Goal: Check status: Check status

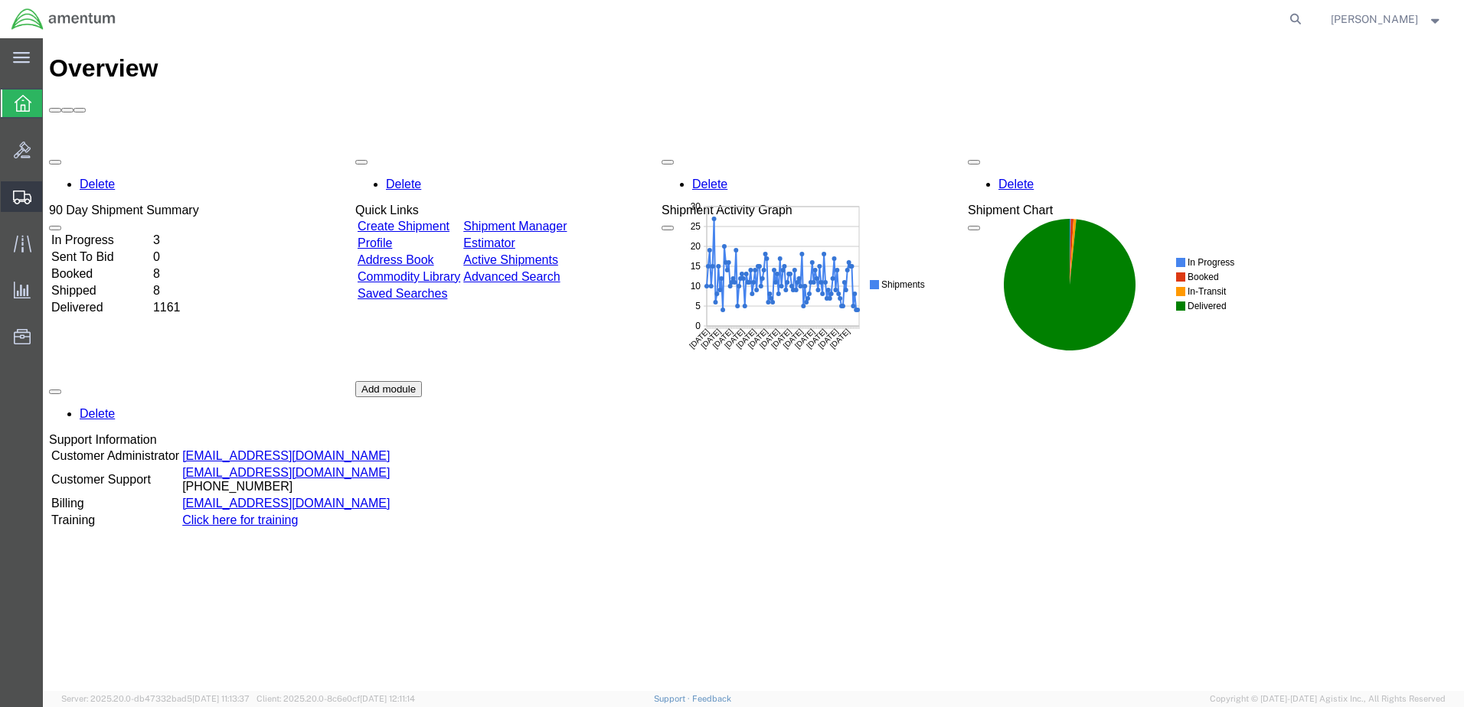
click at [0, 0] on span "Shipment Manager" at bounding box center [0, 0] width 0 height 0
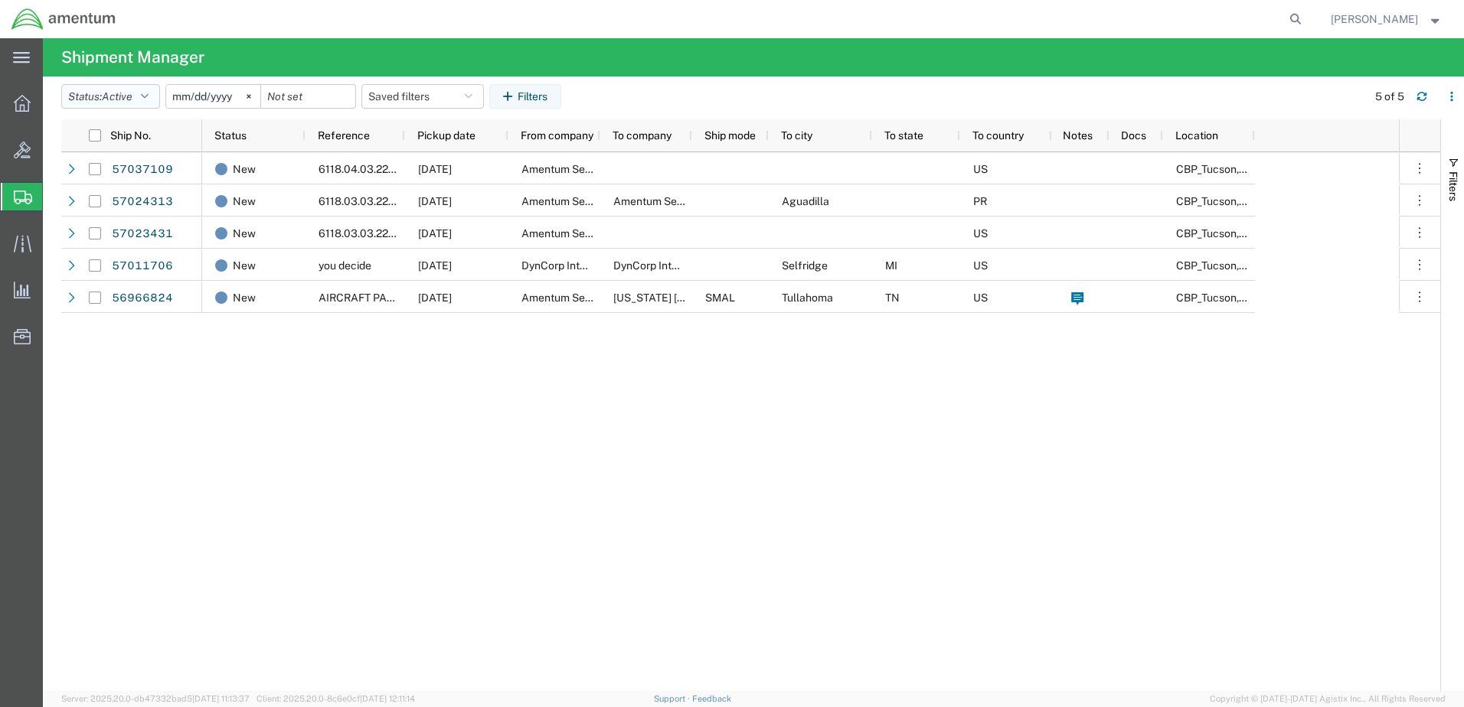
click at [148, 94] on icon "button" at bounding box center [145, 96] width 8 height 11
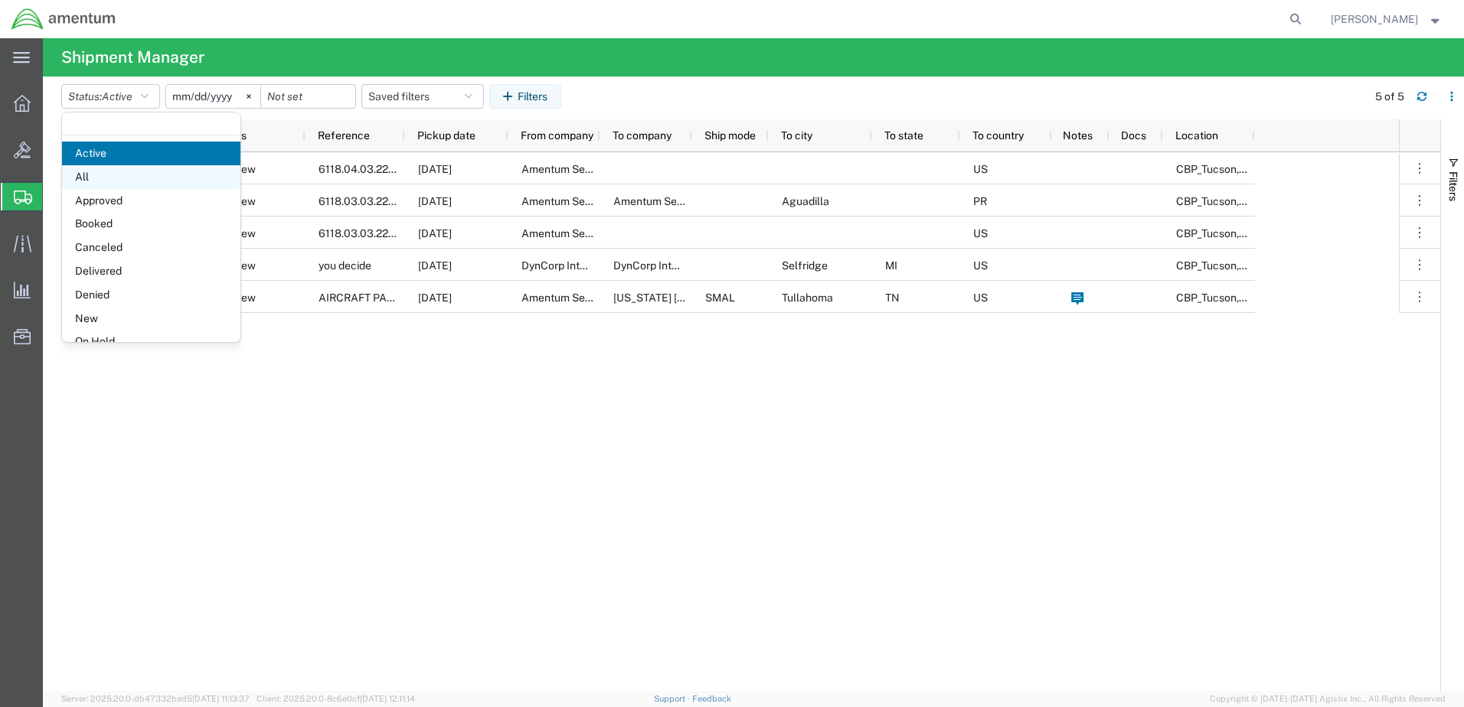
click at [102, 171] on span "All" at bounding box center [151, 177] width 178 height 24
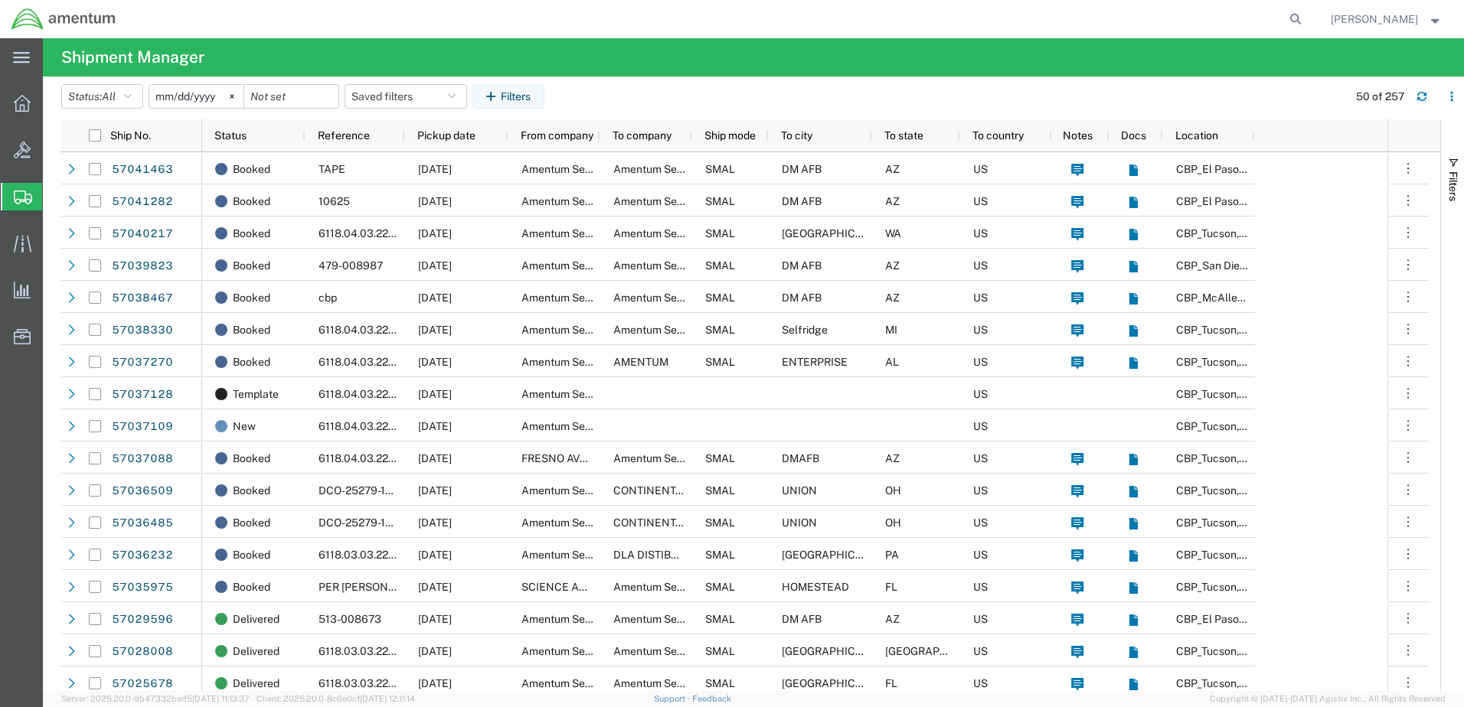
click at [1235, 18] on agx-global-search at bounding box center [1063, 19] width 490 height 38
click at [1306, 17] on icon at bounding box center [1294, 18] width 21 height 21
click at [894, 16] on input "search" at bounding box center [1051, 19] width 465 height 37
type input "393814285465"
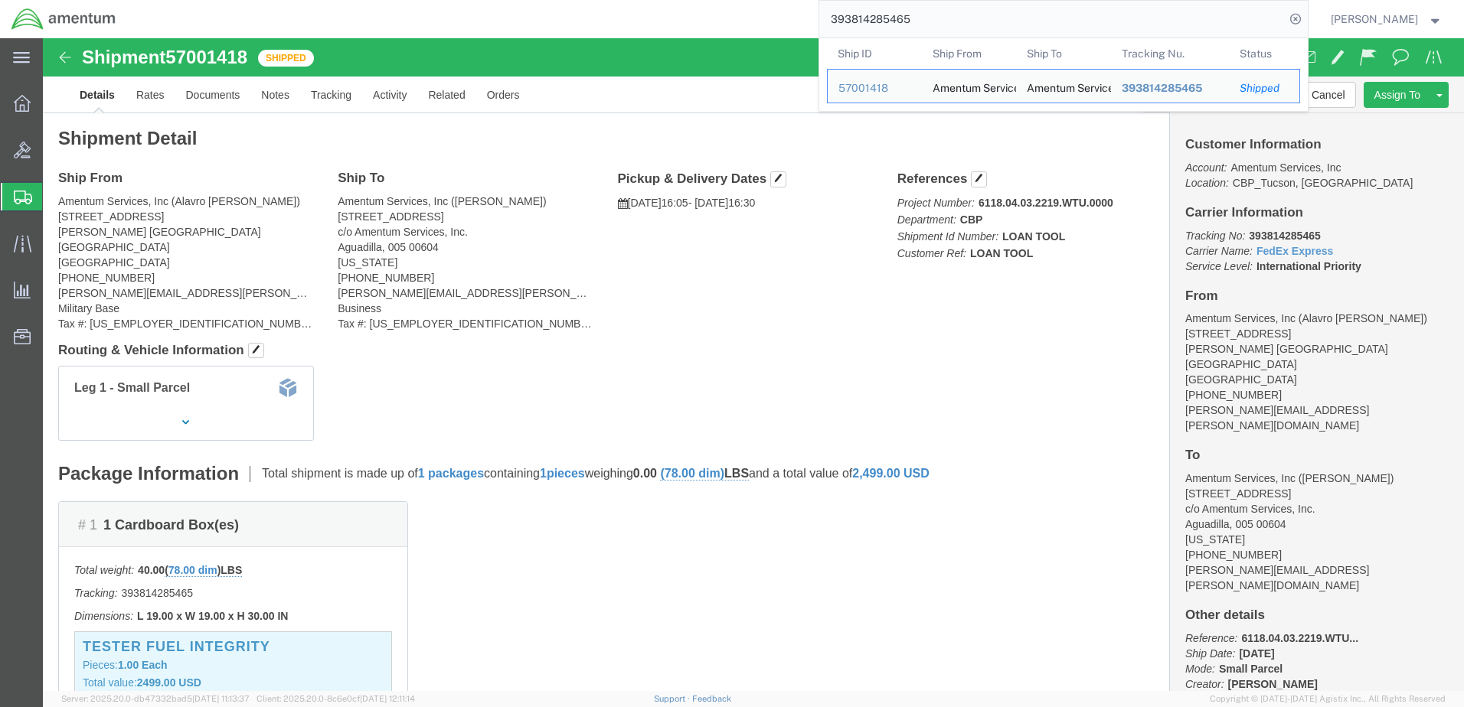
drag, startPoint x: 803, startPoint y: 23, endPoint x: 700, endPoint y: 24, distance: 103.3
click at [704, 23] on div "393814285465 Ship ID Ship From Ship To Tracking Nu. Status Ship ID 57001418 Shi…" at bounding box center [717, 19] width 1180 height 38
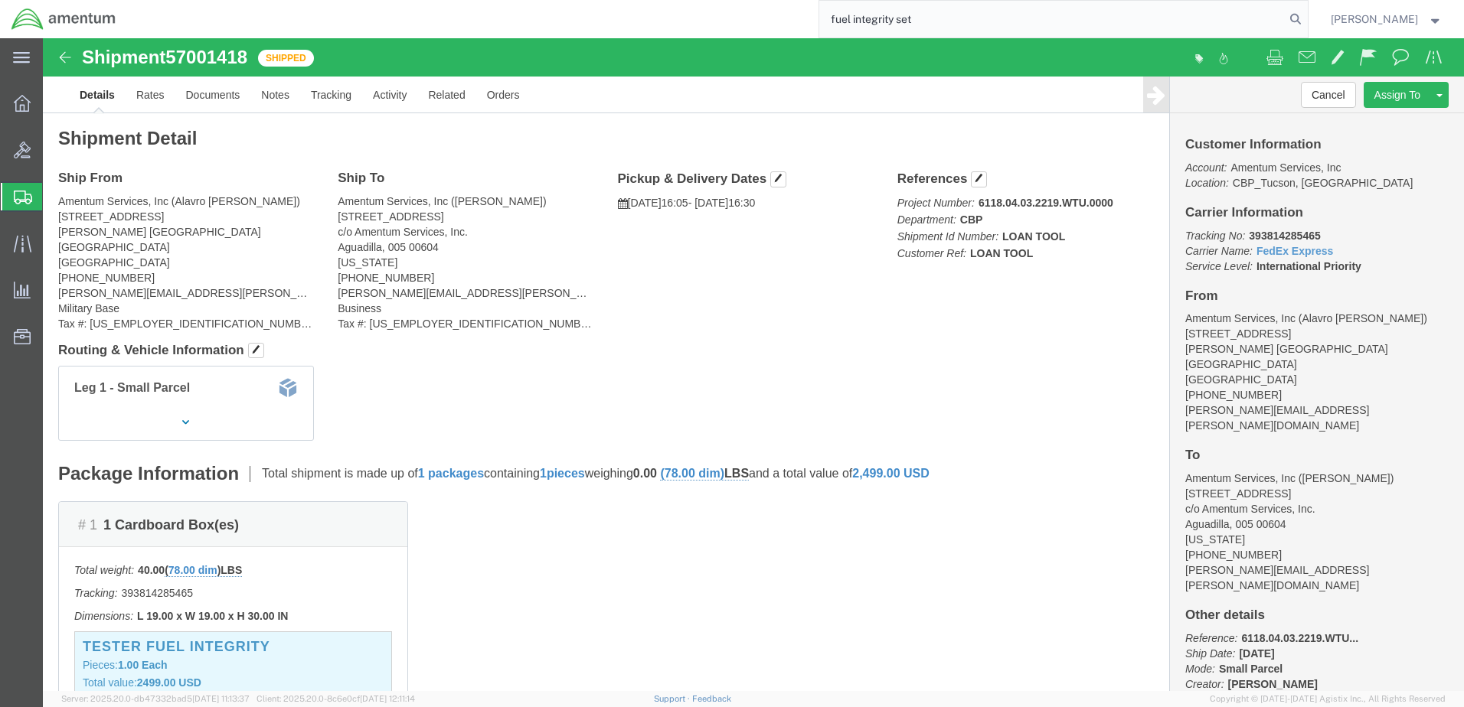
type input "fuel integrity set"
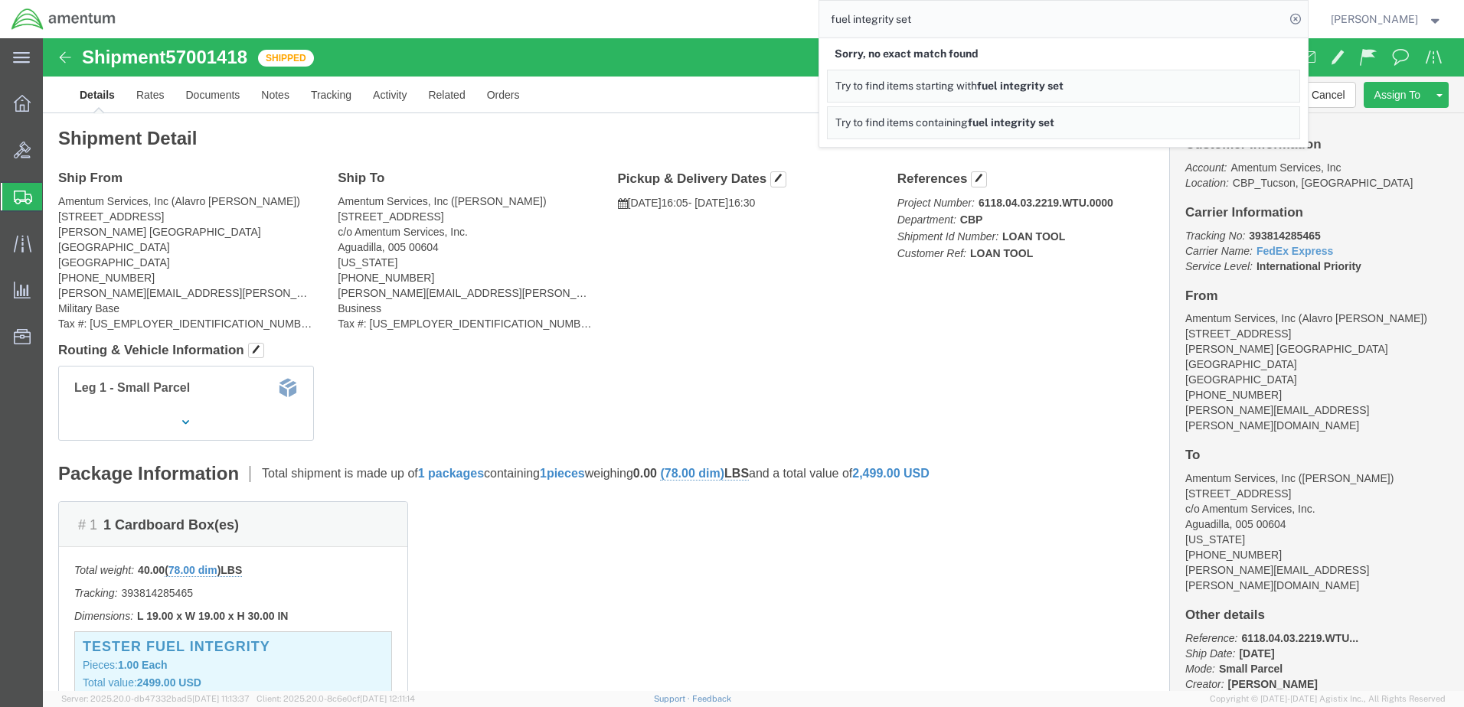
click at [642, 12] on div "fuel integrity set Sorry, no exact match found Try to find items starting with …" at bounding box center [717, 19] width 1180 height 38
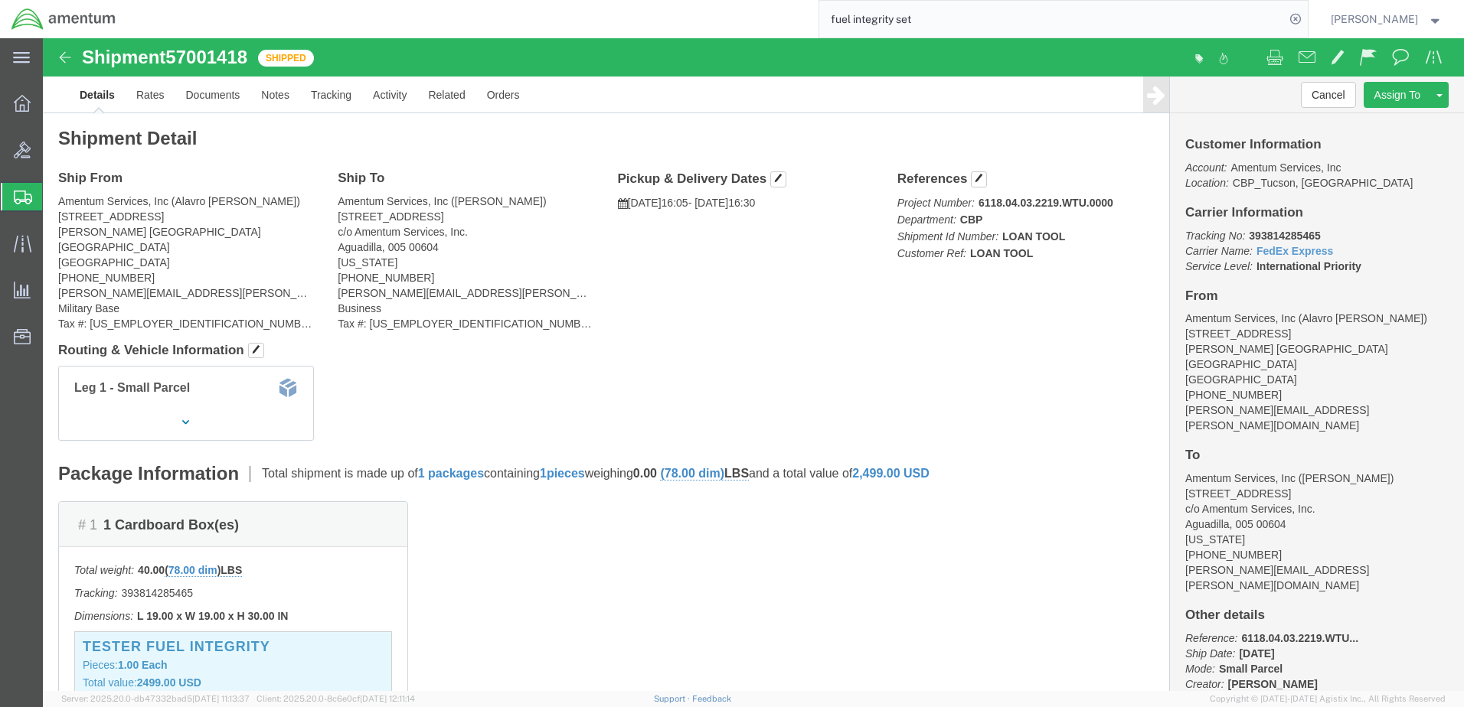
drag, startPoint x: 973, startPoint y: 19, endPoint x: 779, endPoint y: 24, distance: 193.7
click at [784, 24] on div "fuel integrity set" at bounding box center [717, 19] width 1180 height 38
type input "sk2000fit"
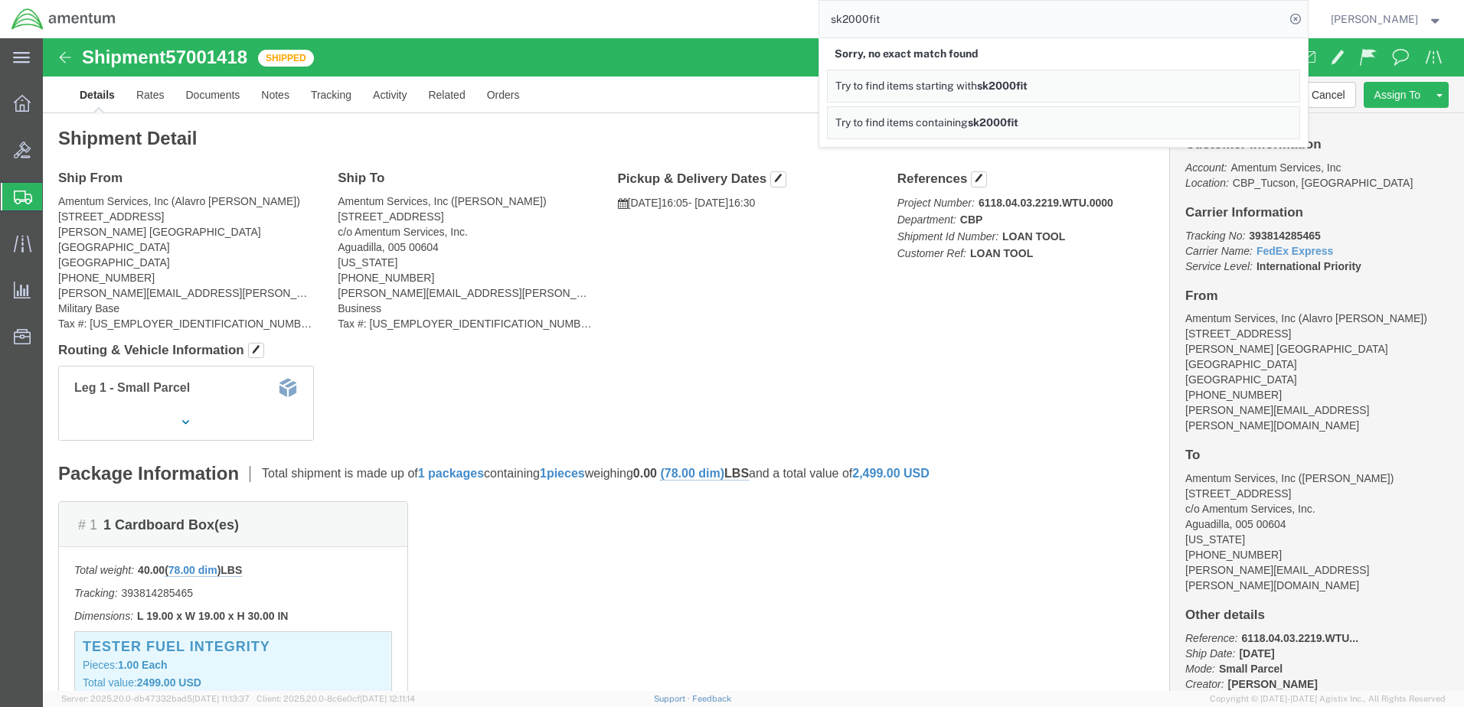
drag, startPoint x: 962, startPoint y: 5, endPoint x: 769, endPoint y: 5, distance: 192.9
click at [770, 5] on div "sk2000fit Sorry, no exact match found Try to find items starting with sk2000fit…" at bounding box center [717, 19] width 1180 height 38
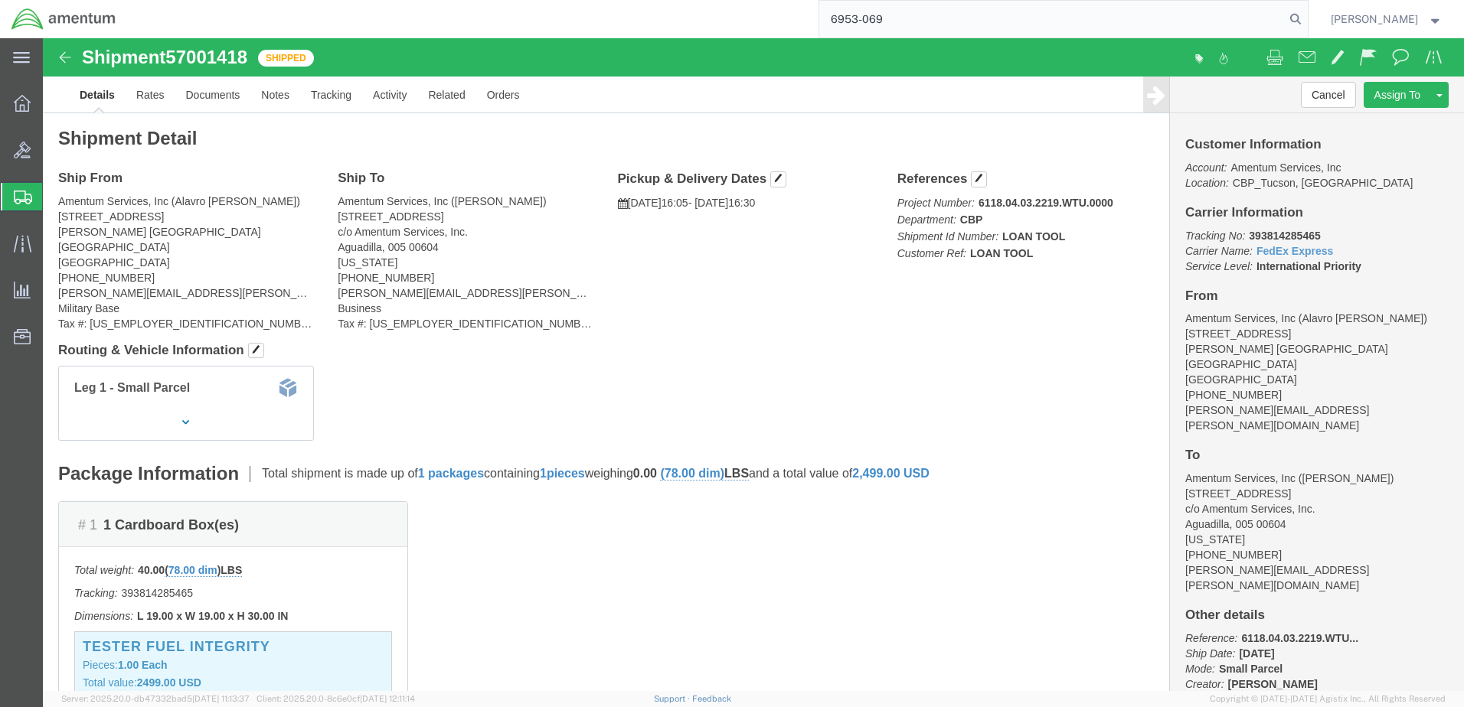
type input "6953-069"
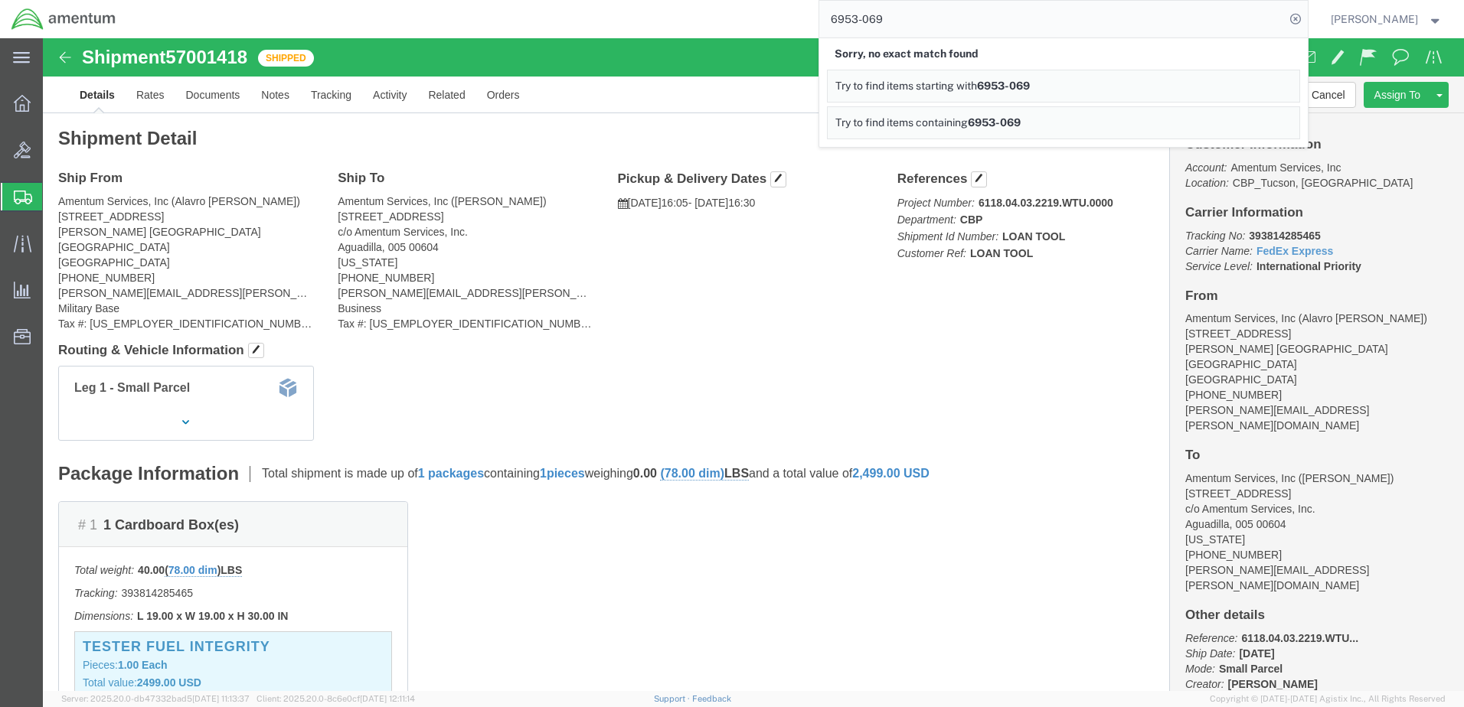
click at [909, 86] on span "Try to find items starting with" at bounding box center [906, 86] width 142 height 12
click at [0, 0] on span "Shipment Manager" at bounding box center [0, 0] width 0 height 0
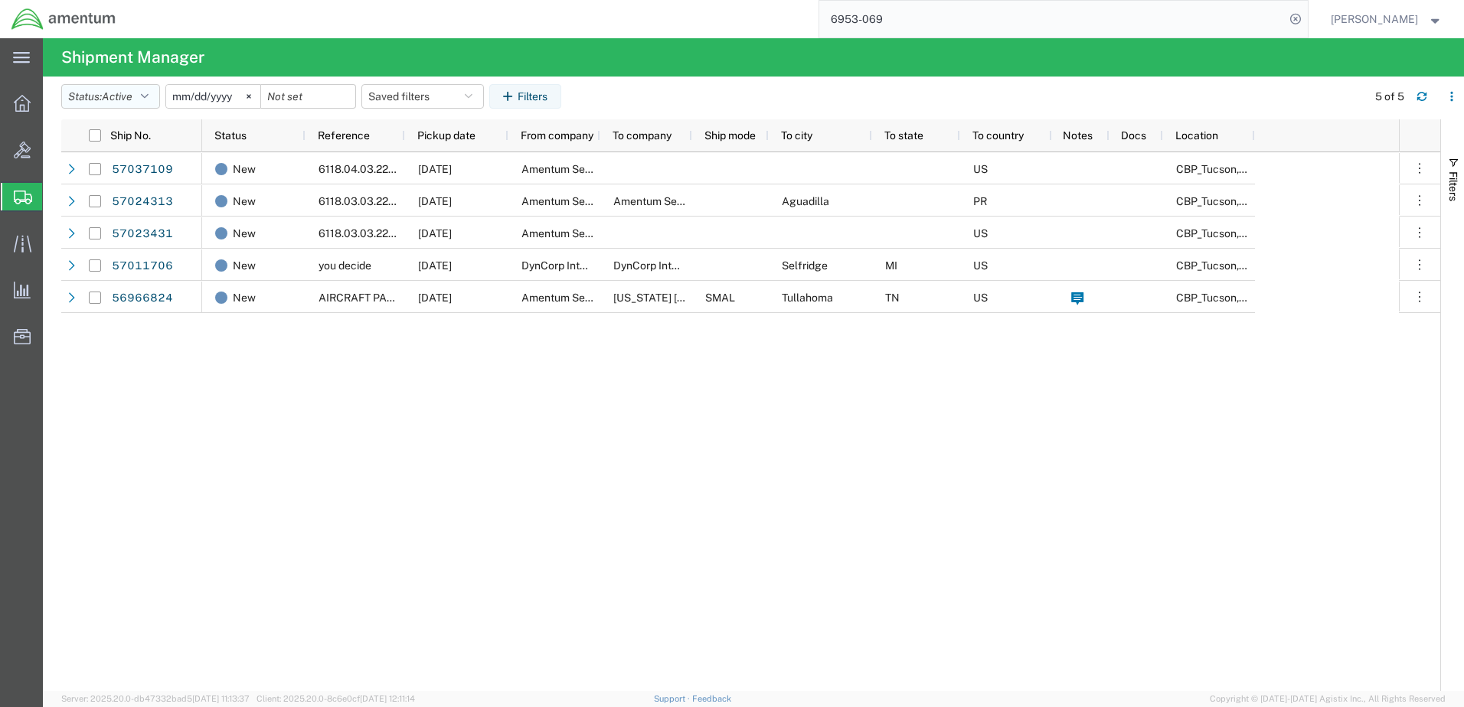
click at [145, 94] on icon "button" at bounding box center [145, 96] width 8 height 11
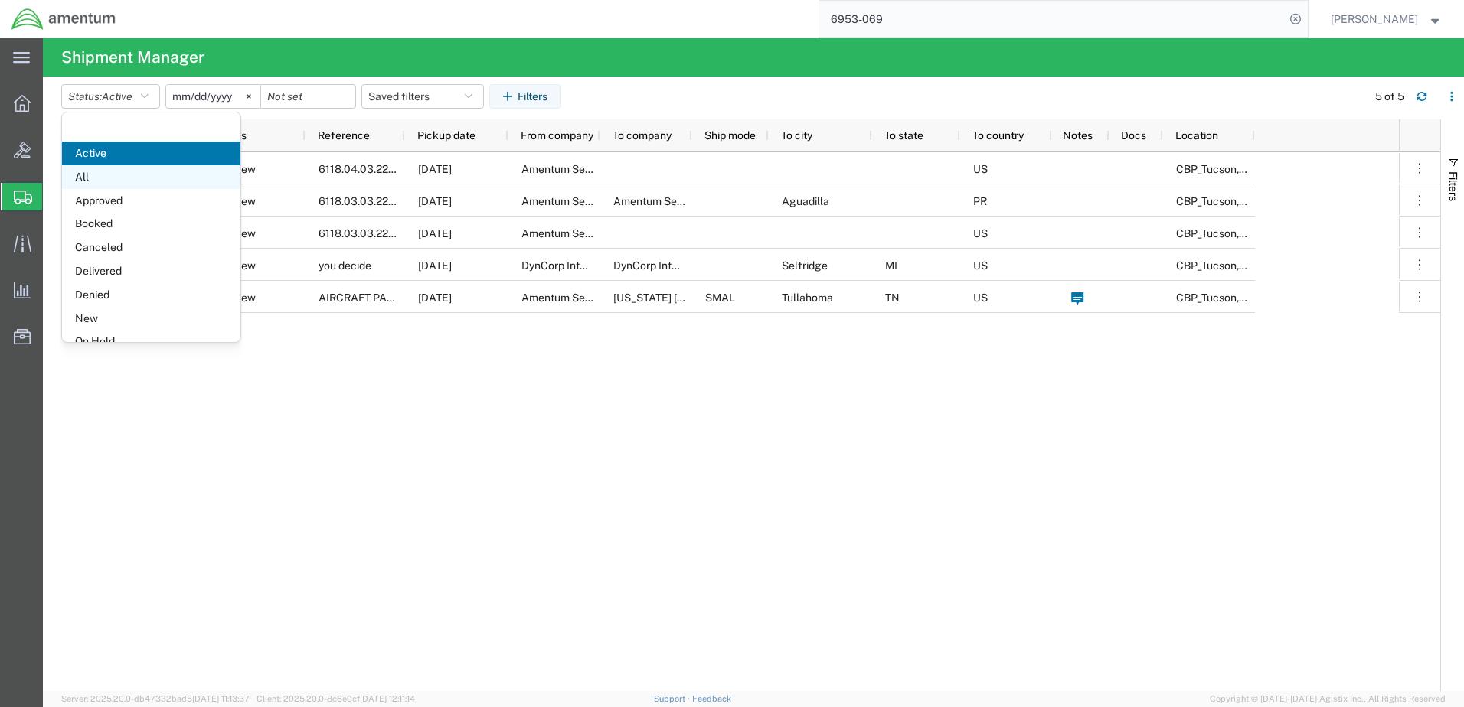
click at [87, 181] on span "All" at bounding box center [151, 177] width 178 height 24
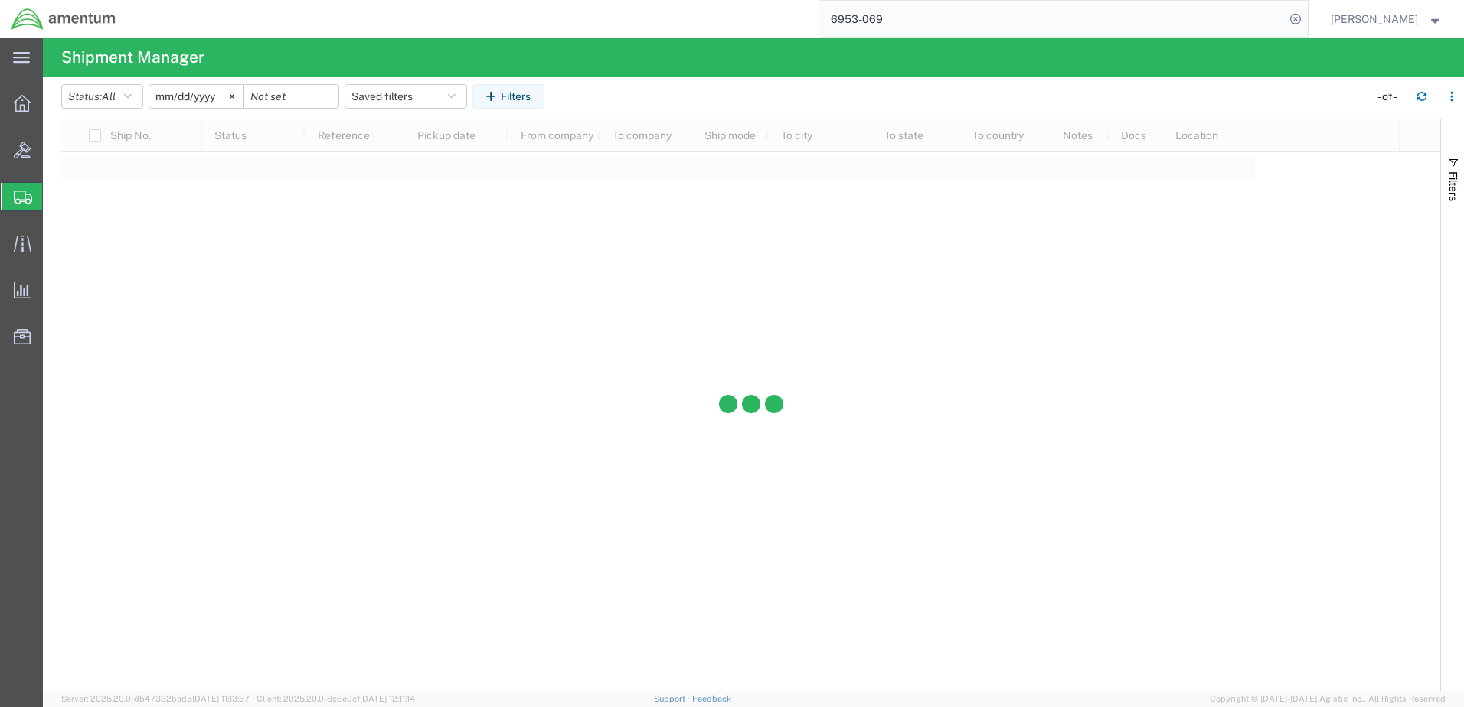
drag, startPoint x: 925, startPoint y: 18, endPoint x: 784, endPoint y: 22, distance: 141.7
click at [791, 20] on div "6953-069" at bounding box center [717, 19] width 1180 height 38
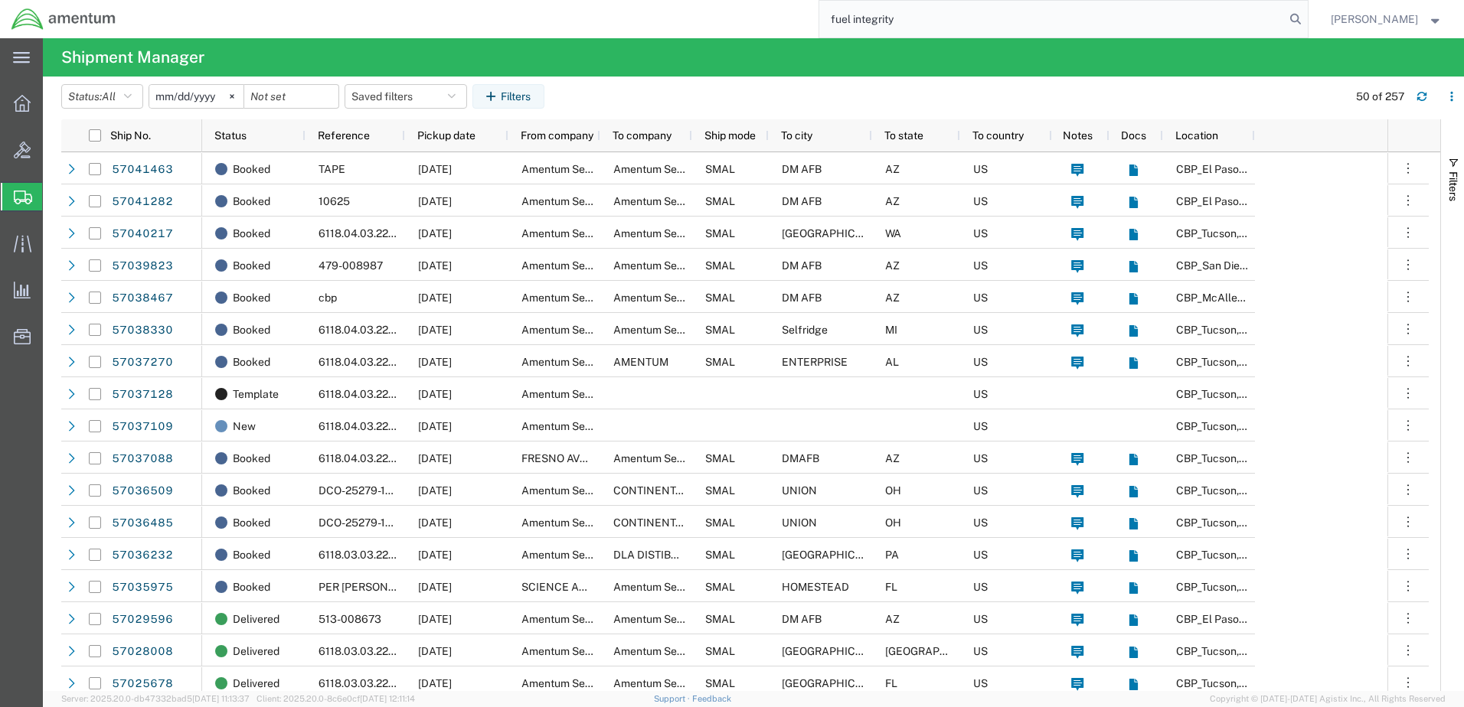
type input "fuel integrity"
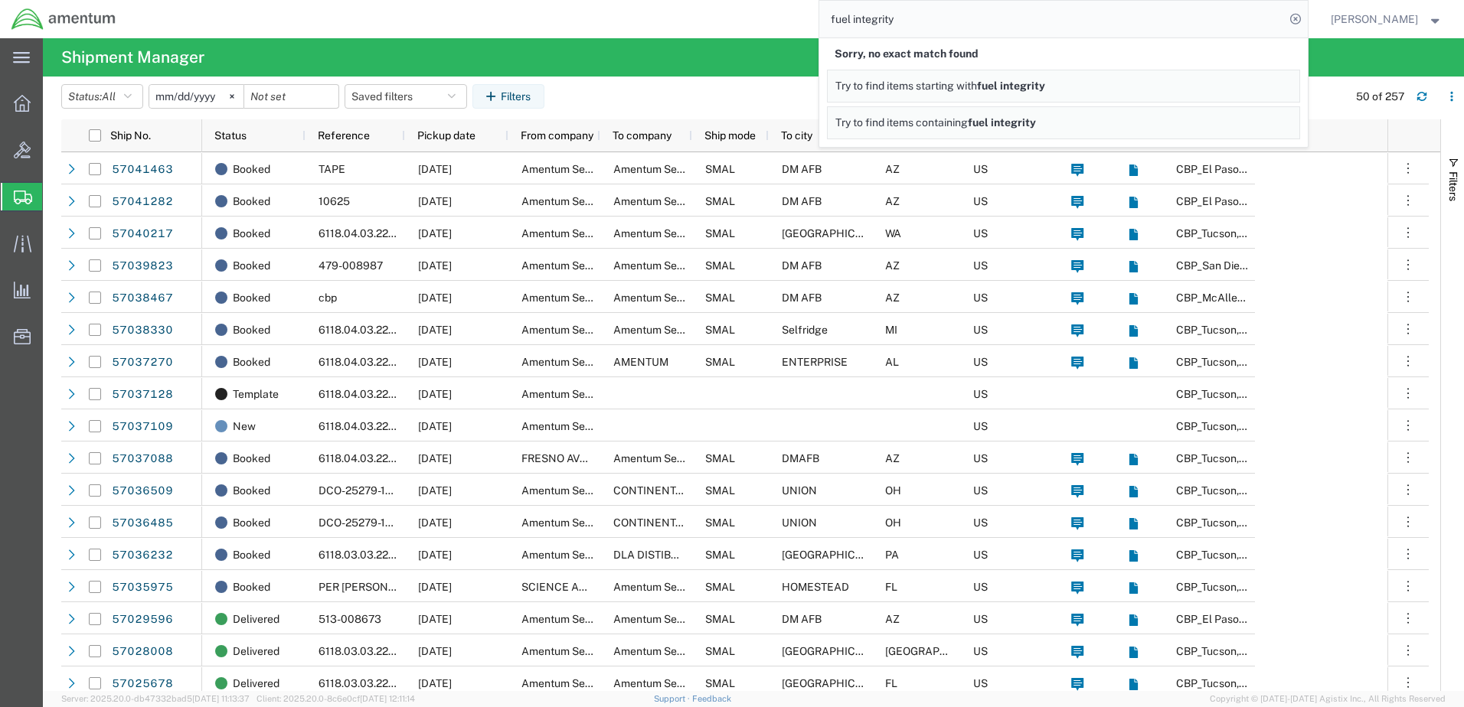
click at [907, 90] on span "Try to find items starting with" at bounding box center [906, 86] width 142 height 12
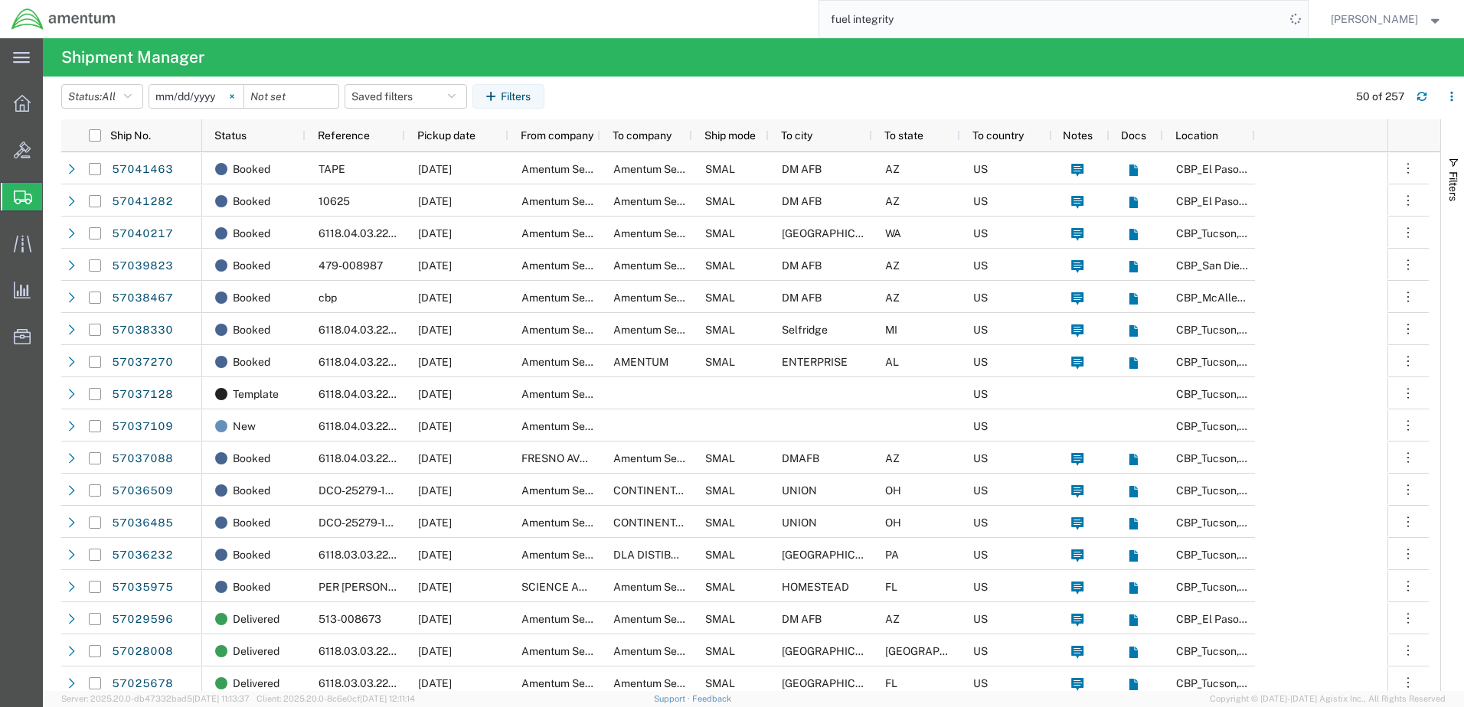
click at [242, 96] on svg-icon at bounding box center [231, 96] width 23 height 23
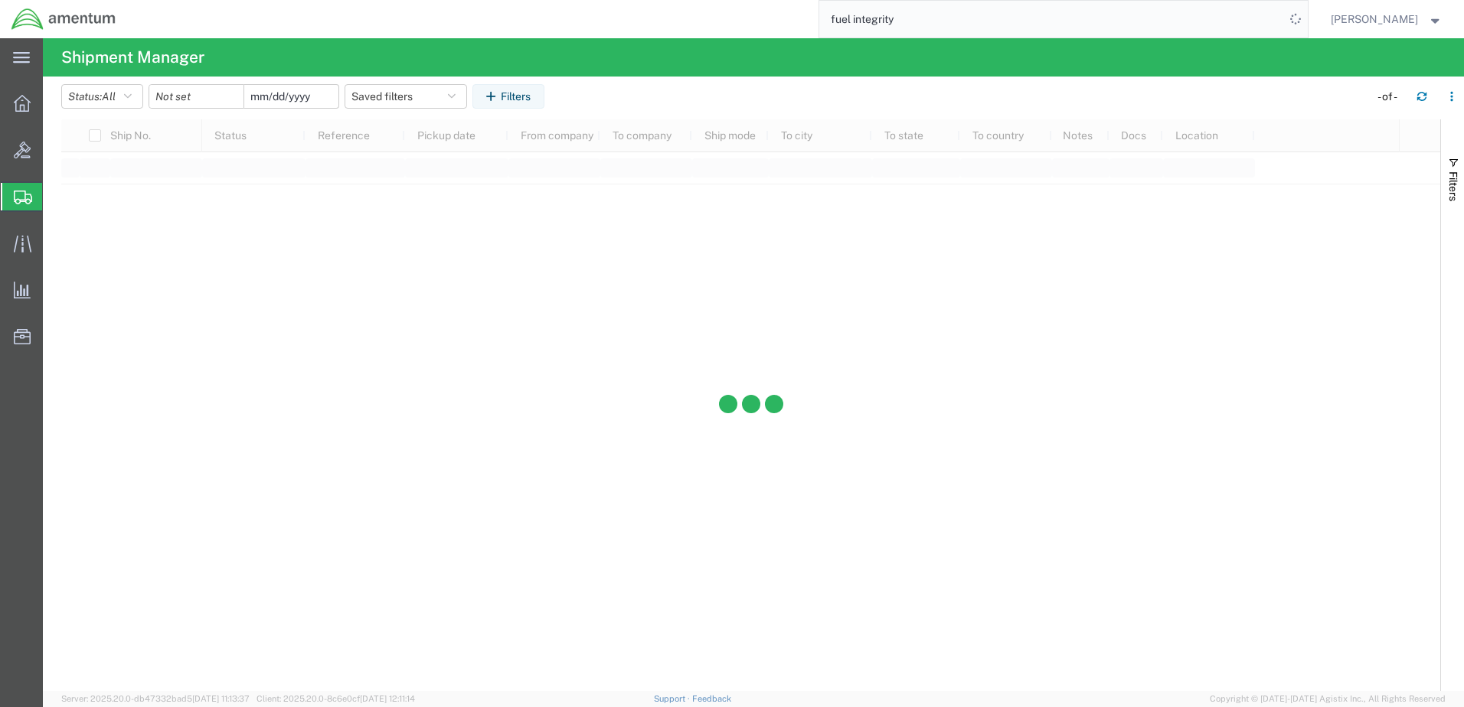
click at [313, 95] on input "date" at bounding box center [291, 96] width 94 height 23
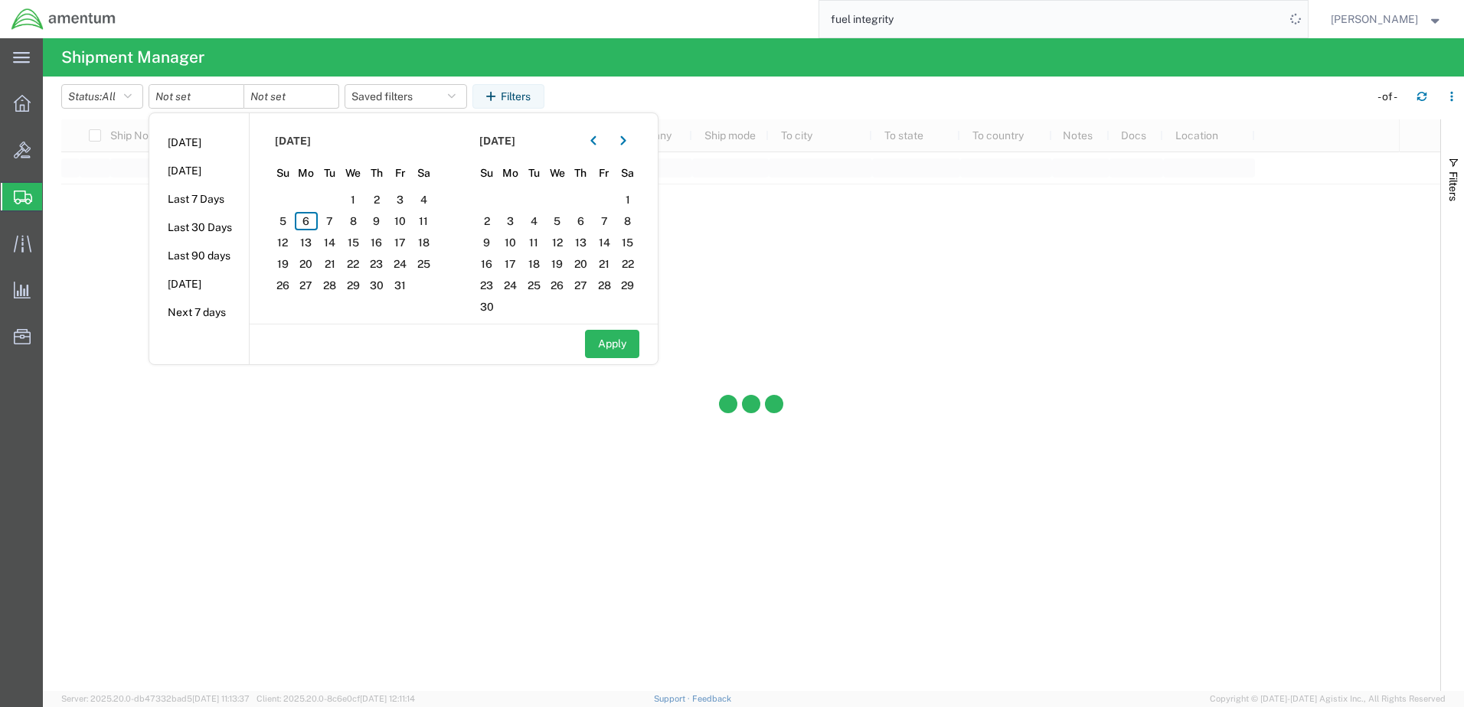
click at [911, 266] on div at bounding box center [750, 405] width 1379 height 572
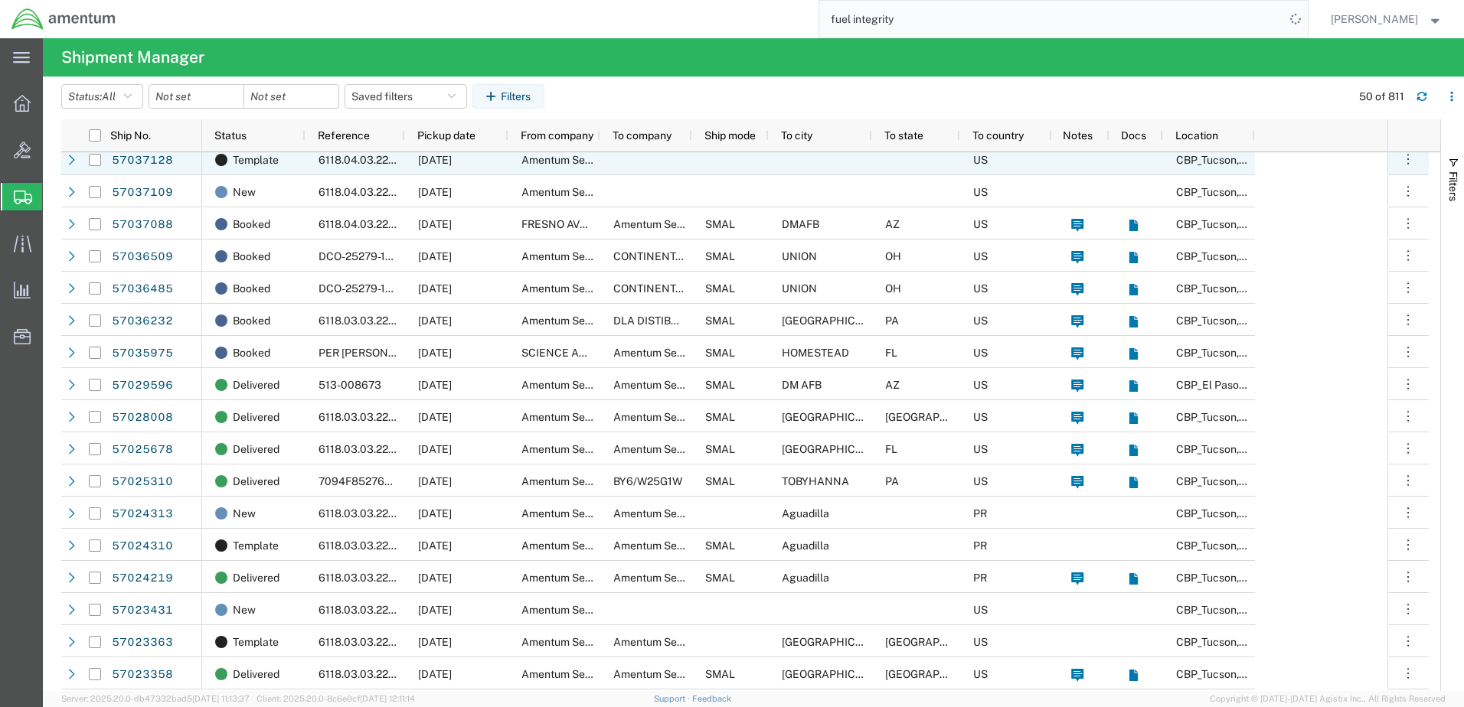
scroll to position [459, 0]
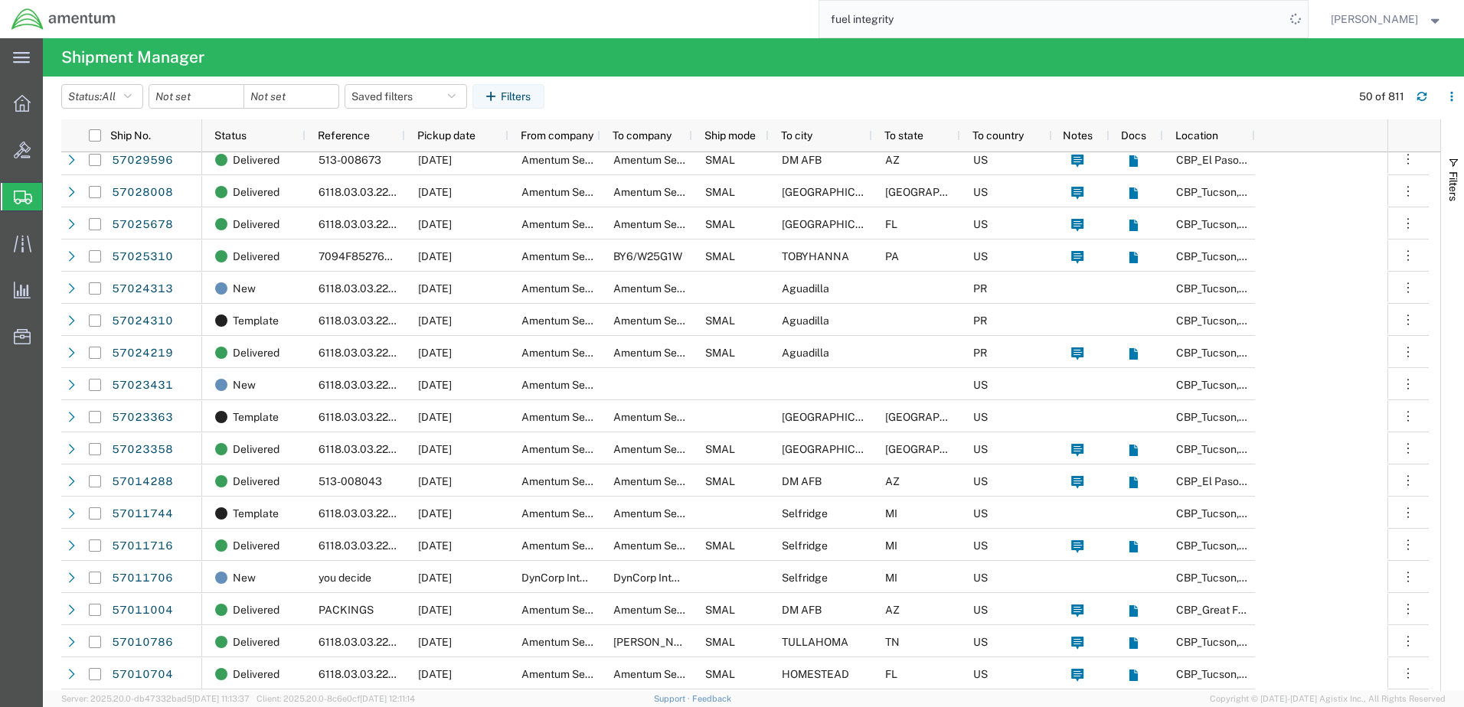
click at [234, 96] on div at bounding box center [196, 96] width 96 height 24
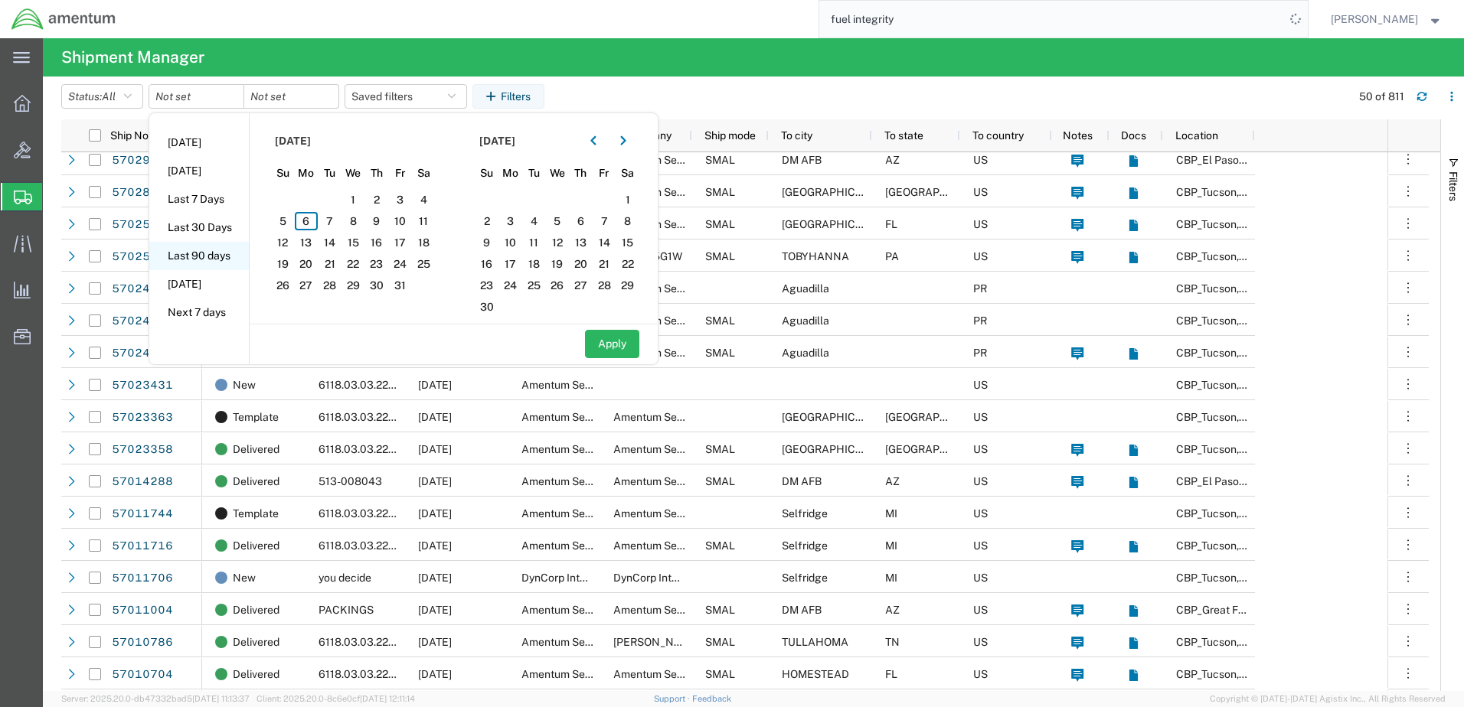
click at [203, 255] on li "Last 90 days" at bounding box center [199, 256] width 100 height 28
type input "[DATE]"
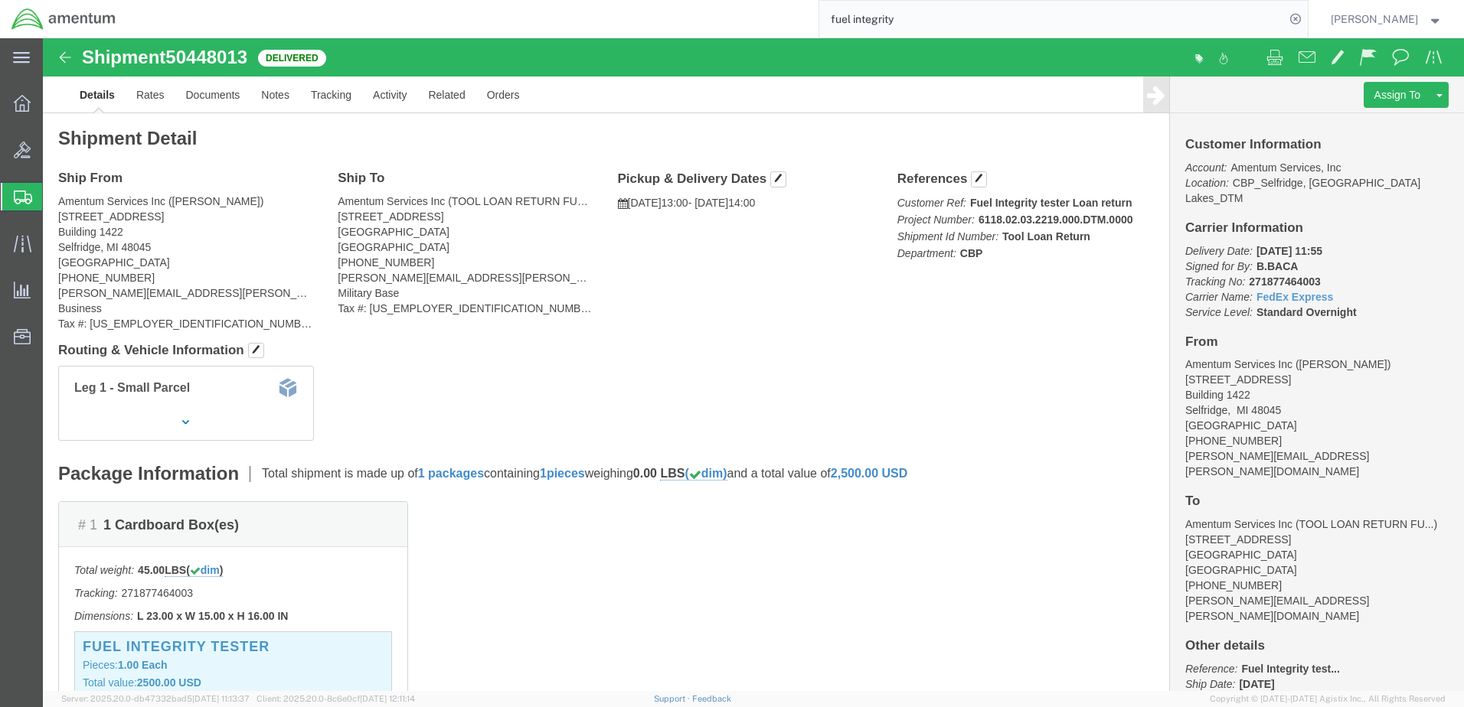
click img
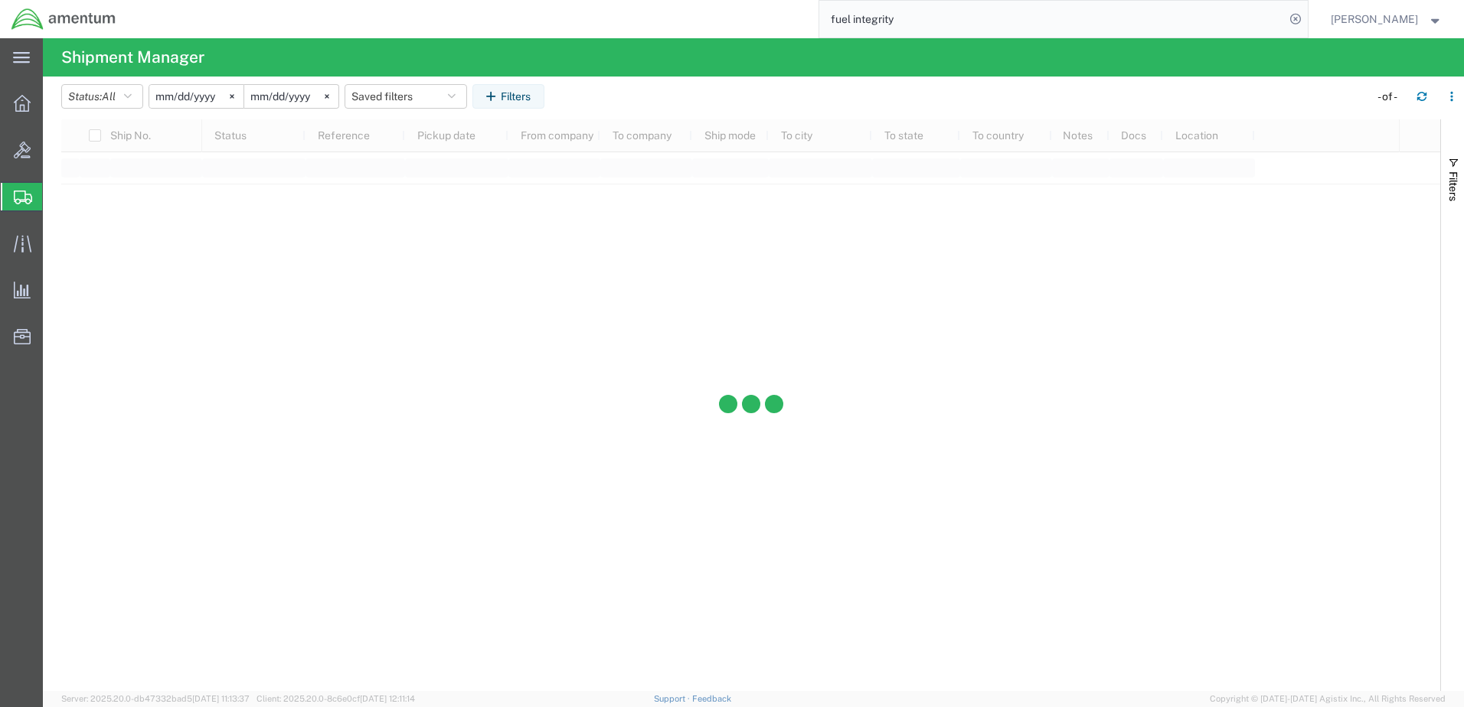
click at [285, 94] on input "[DATE]" at bounding box center [291, 96] width 94 height 23
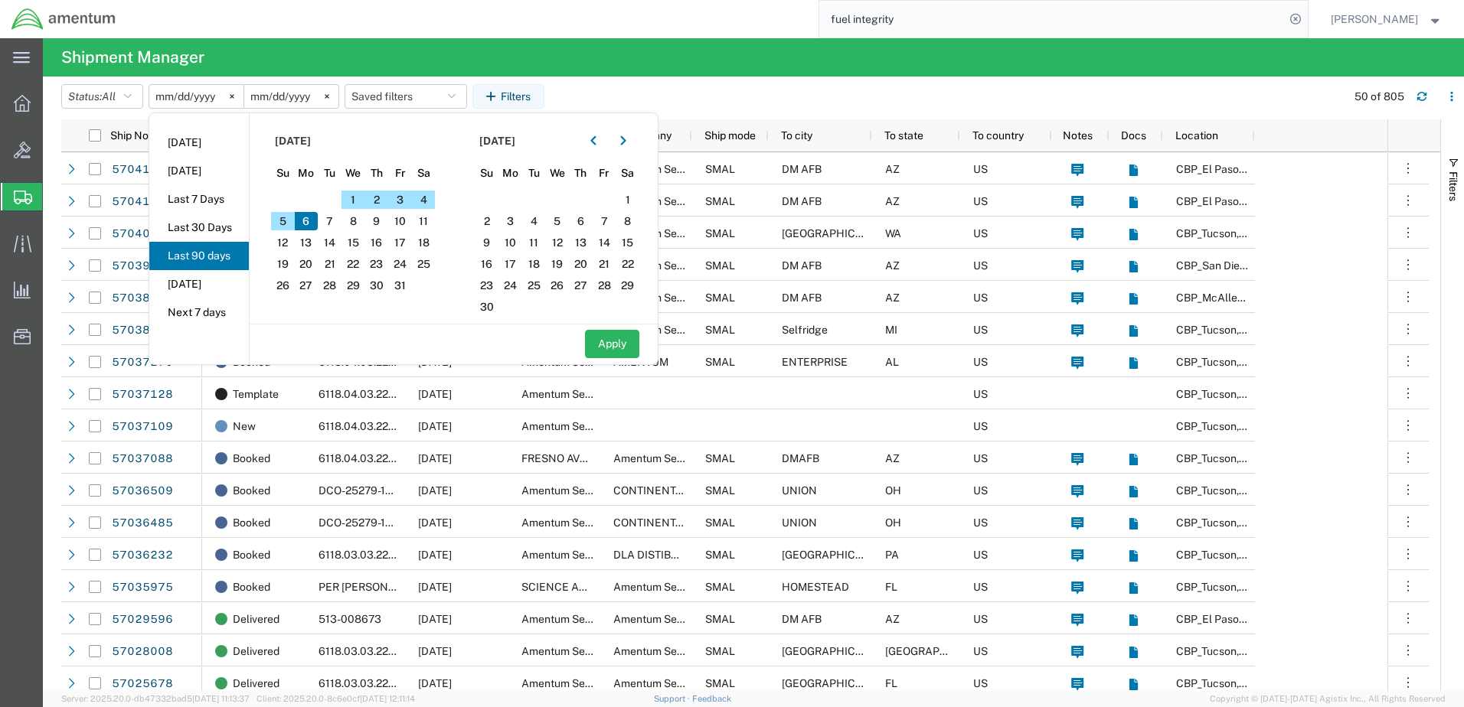
click at [218, 94] on input "[DATE]" at bounding box center [196, 96] width 94 height 23
click at [166, 96] on input "[DATE]" at bounding box center [196, 96] width 94 height 23
type input "[DATE]"
click at [267, 93] on input "[DATE]" at bounding box center [291, 96] width 94 height 23
type input "[DATE]"
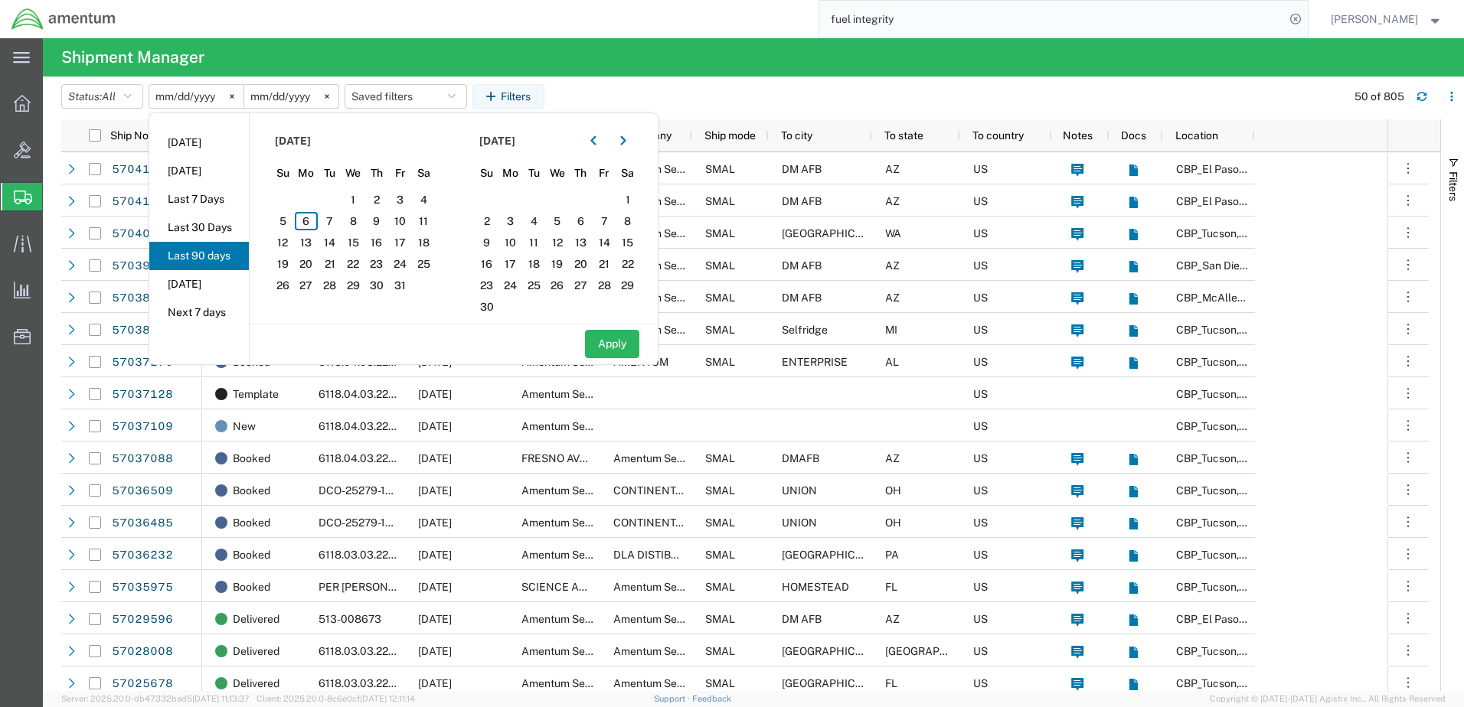
click at [282, 92] on input "[DATE]" at bounding box center [291, 96] width 94 height 23
click at [286, 94] on input "[DATE]" at bounding box center [291, 96] width 94 height 23
click at [286, 96] on input "[DATE]" at bounding box center [291, 96] width 94 height 23
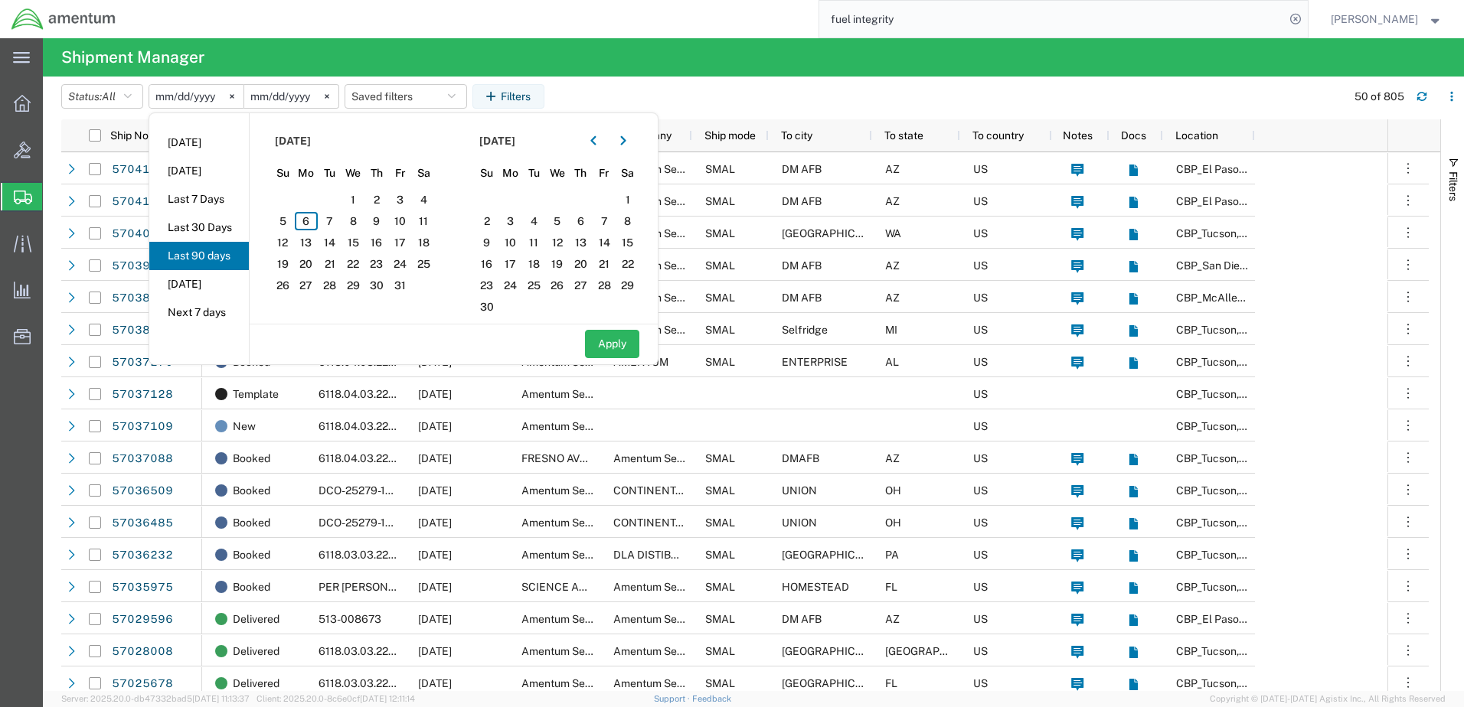
click at [283, 99] on input "[DATE]" at bounding box center [291, 96] width 94 height 23
click at [187, 96] on input "[DATE]" at bounding box center [196, 96] width 94 height 23
type input "[DATE]"
click at [283, 93] on input "[DATE]" at bounding box center [291, 96] width 94 height 23
type input "[DATE]"
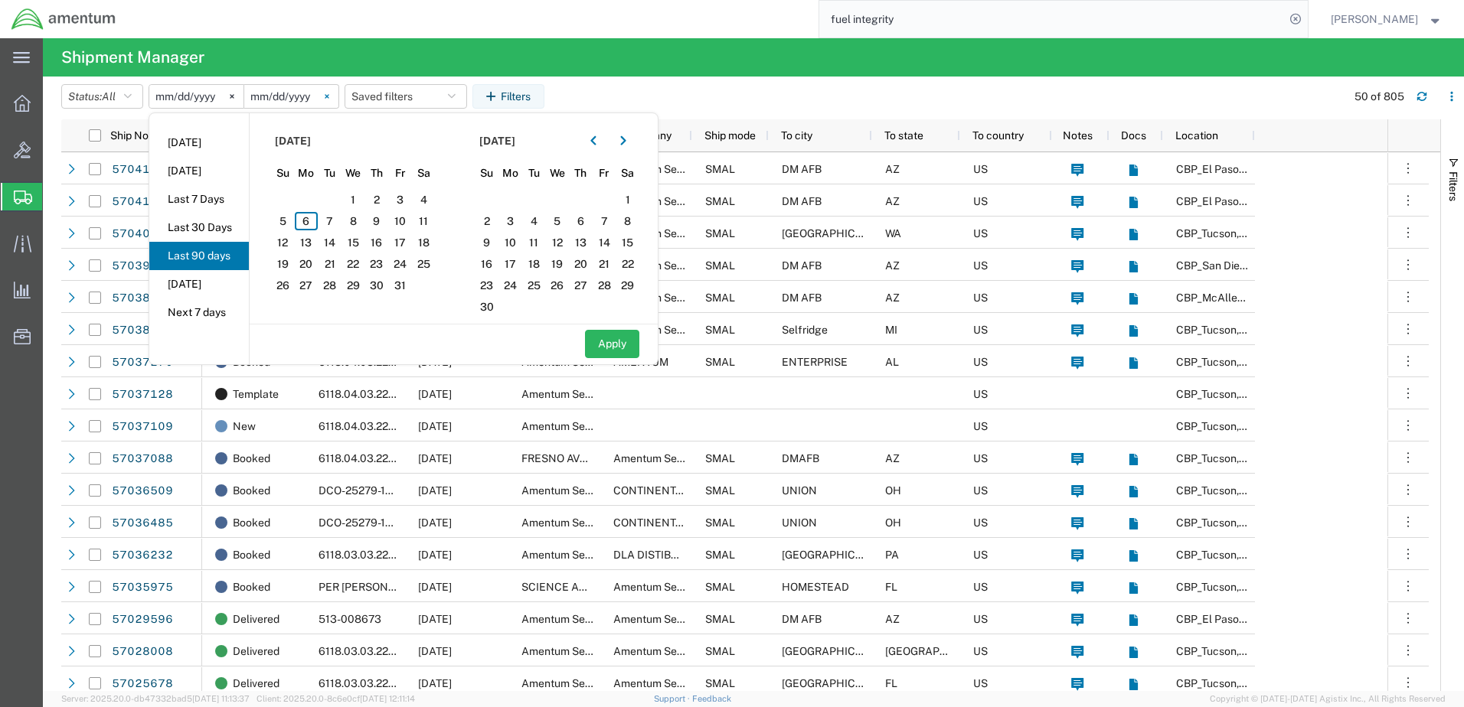
click at [325, 93] on svg-icon at bounding box center [326, 96] width 23 height 23
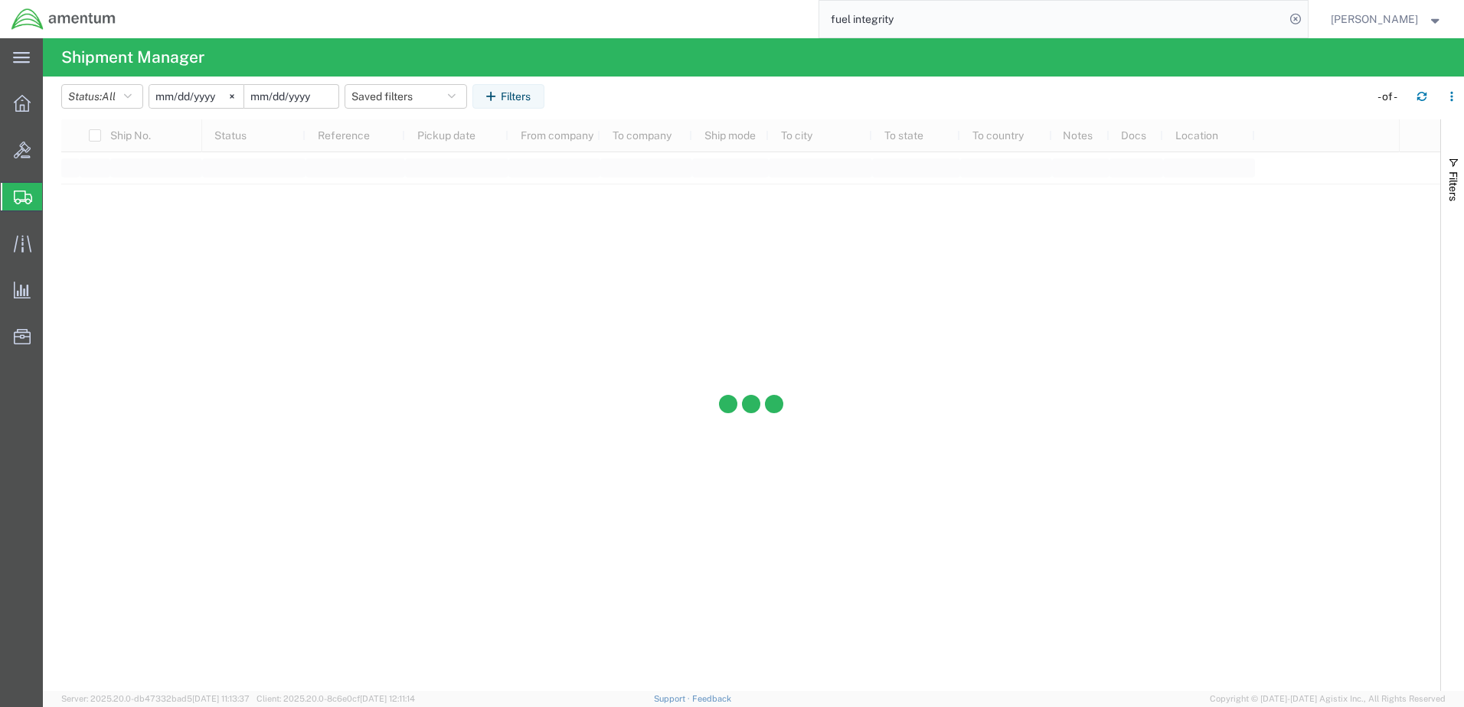
click at [298, 96] on input "date" at bounding box center [291, 96] width 94 height 23
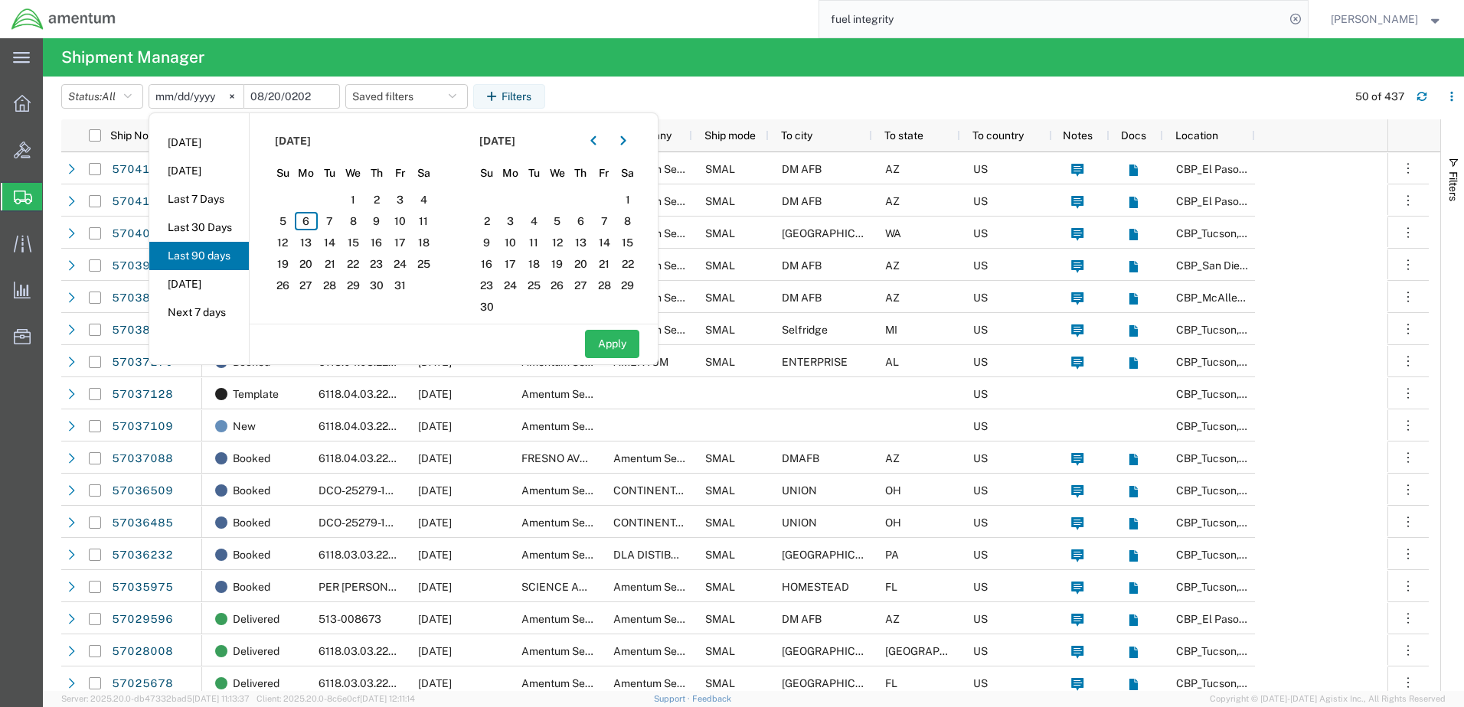
type input "[DATE]"
click at [309, 96] on input "[DATE]" at bounding box center [291, 96] width 95 height 23
click at [622, 340] on button "Apply" at bounding box center [612, 344] width 54 height 28
type input "[DATE]"
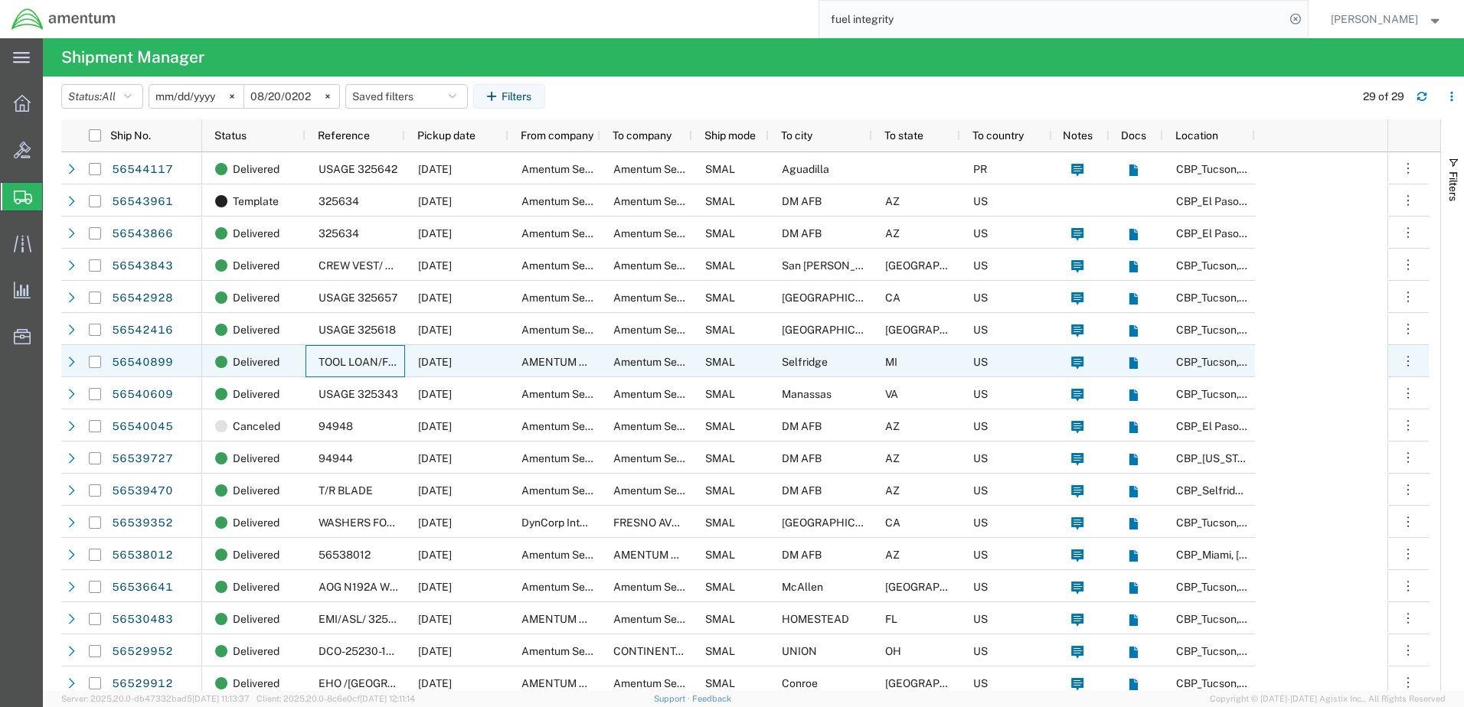
click at [357, 364] on span "TOOL LOAN/FUEL INTEG TAG 2290" at bounding box center [406, 362] width 176 height 12
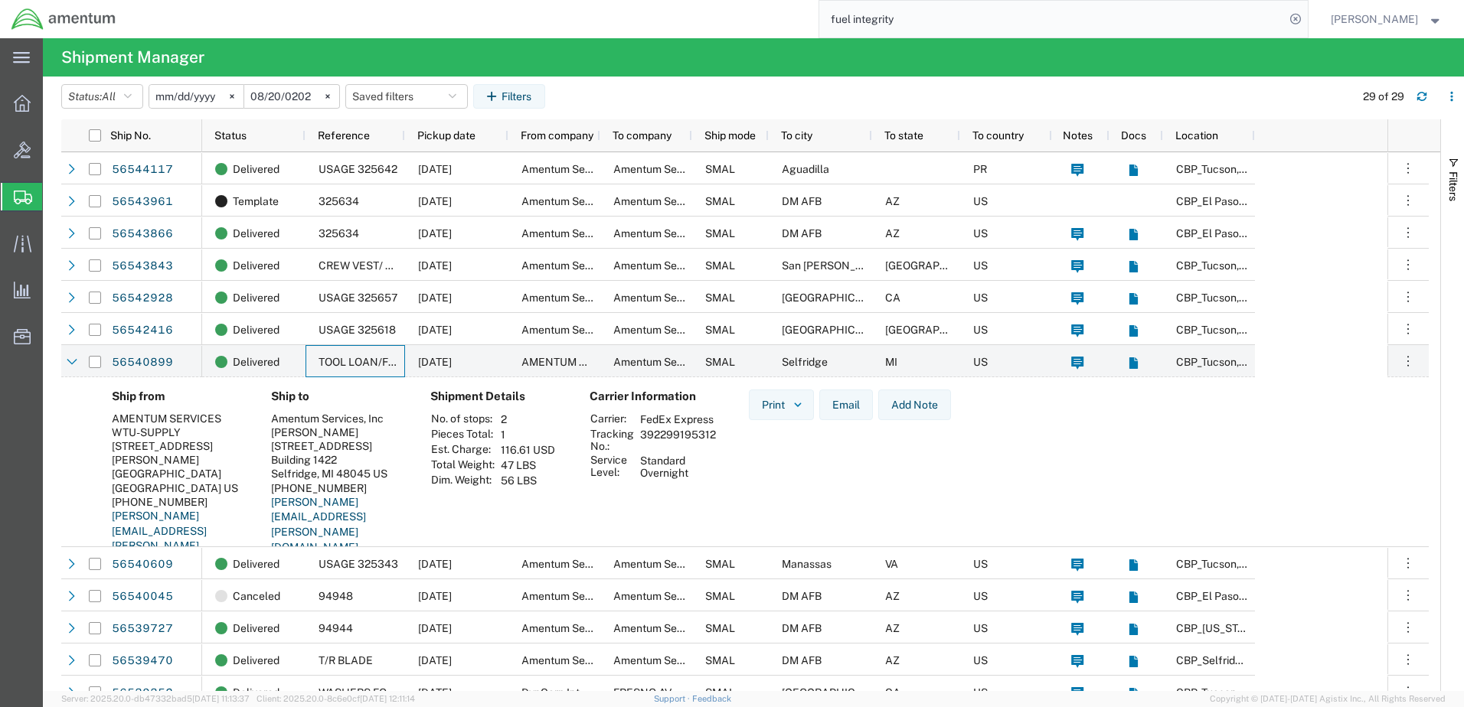
drag, startPoint x: 389, startPoint y: 476, endPoint x: 414, endPoint y: 477, distance: 25.3
click at [389, 477] on div "Selfridge, MI 48045 US" at bounding box center [338, 474] width 135 height 14
click at [97, 358] on input "Press Space to toggle row selection (unchecked)" at bounding box center [95, 362] width 12 height 12
checkbox input "true"
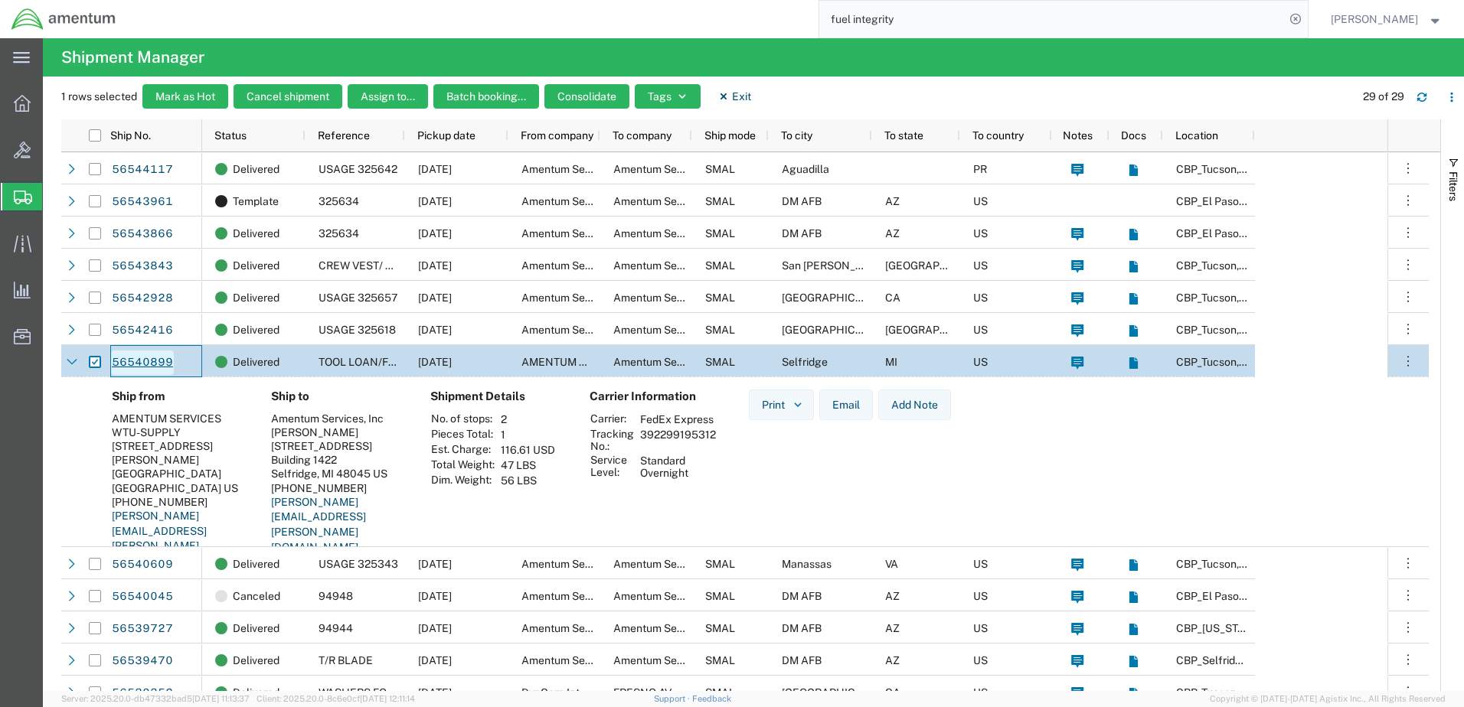
click at [129, 361] on link "56540899" at bounding box center [142, 363] width 63 height 24
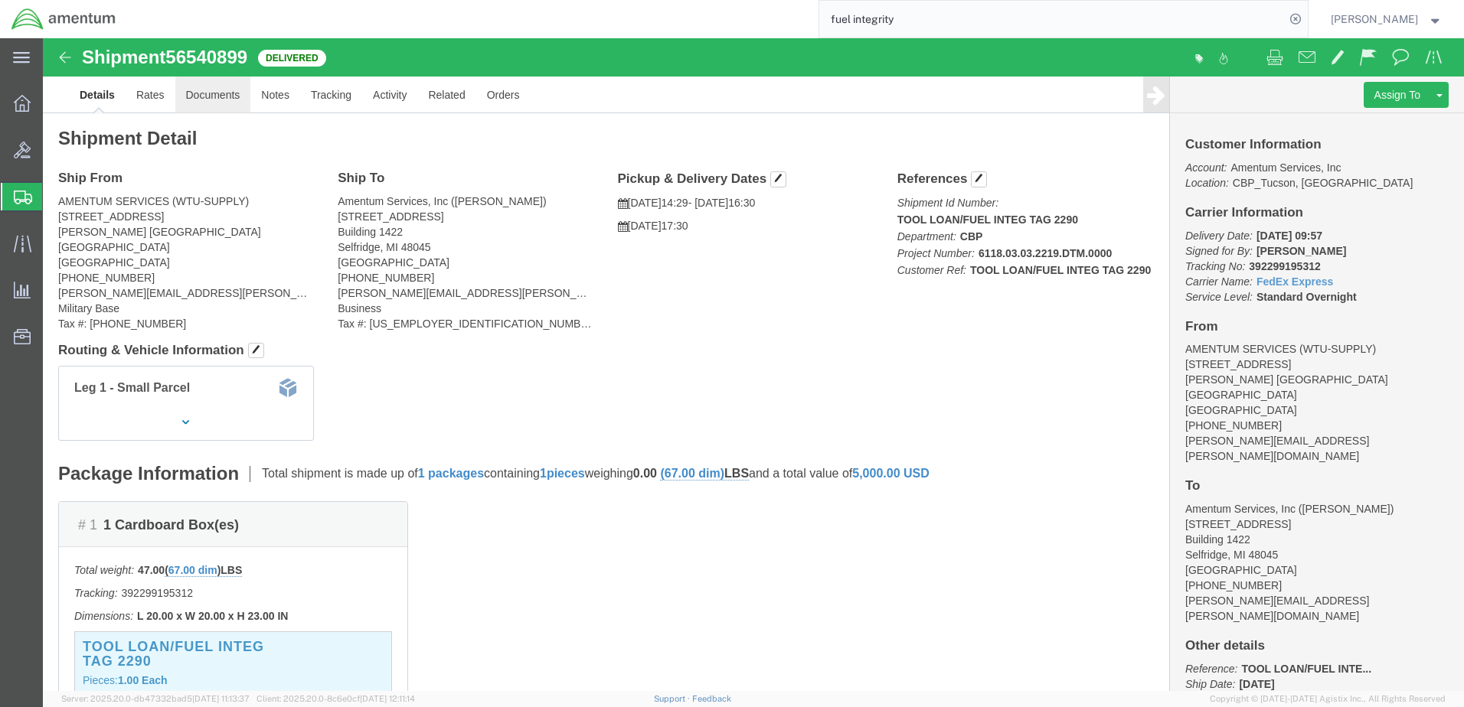
click link "Documents"
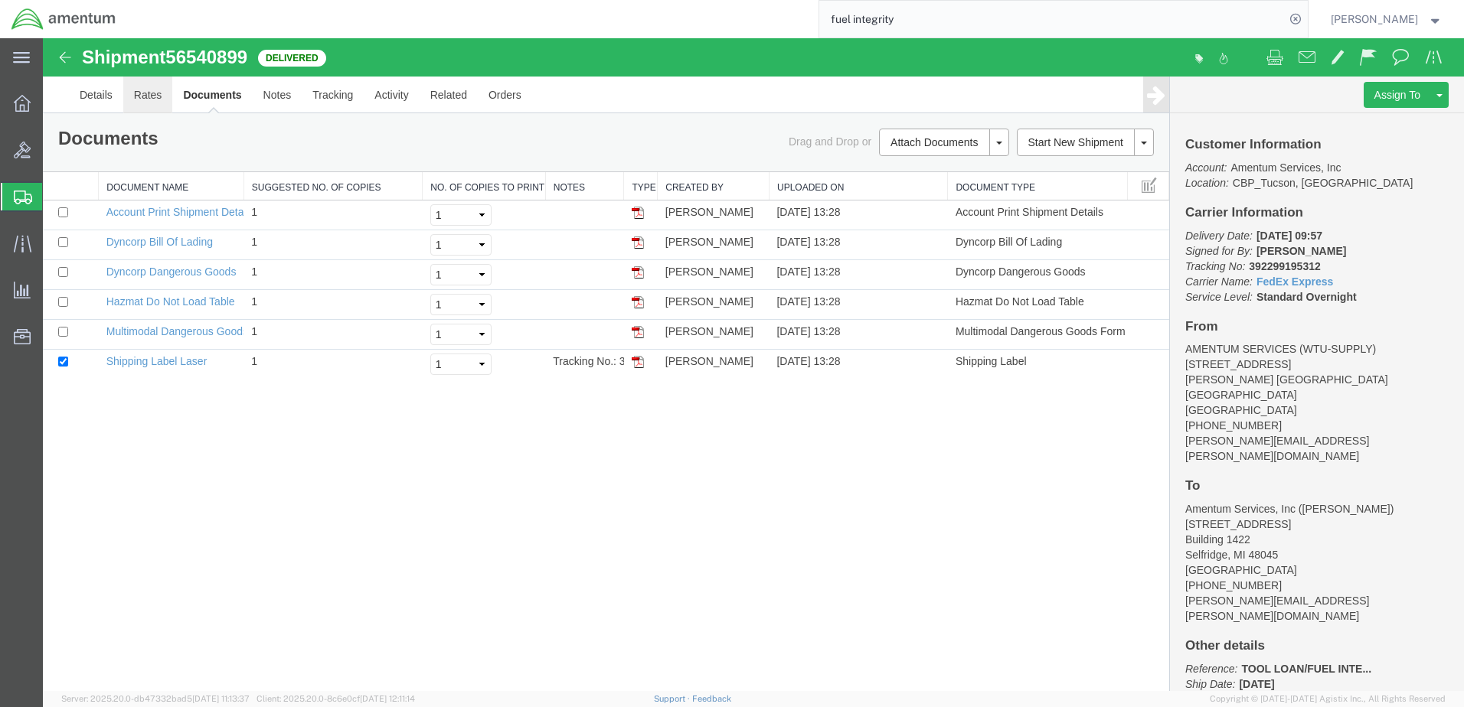
click at [142, 93] on link "Rates" at bounding box center [148, 95] width 50 height 37
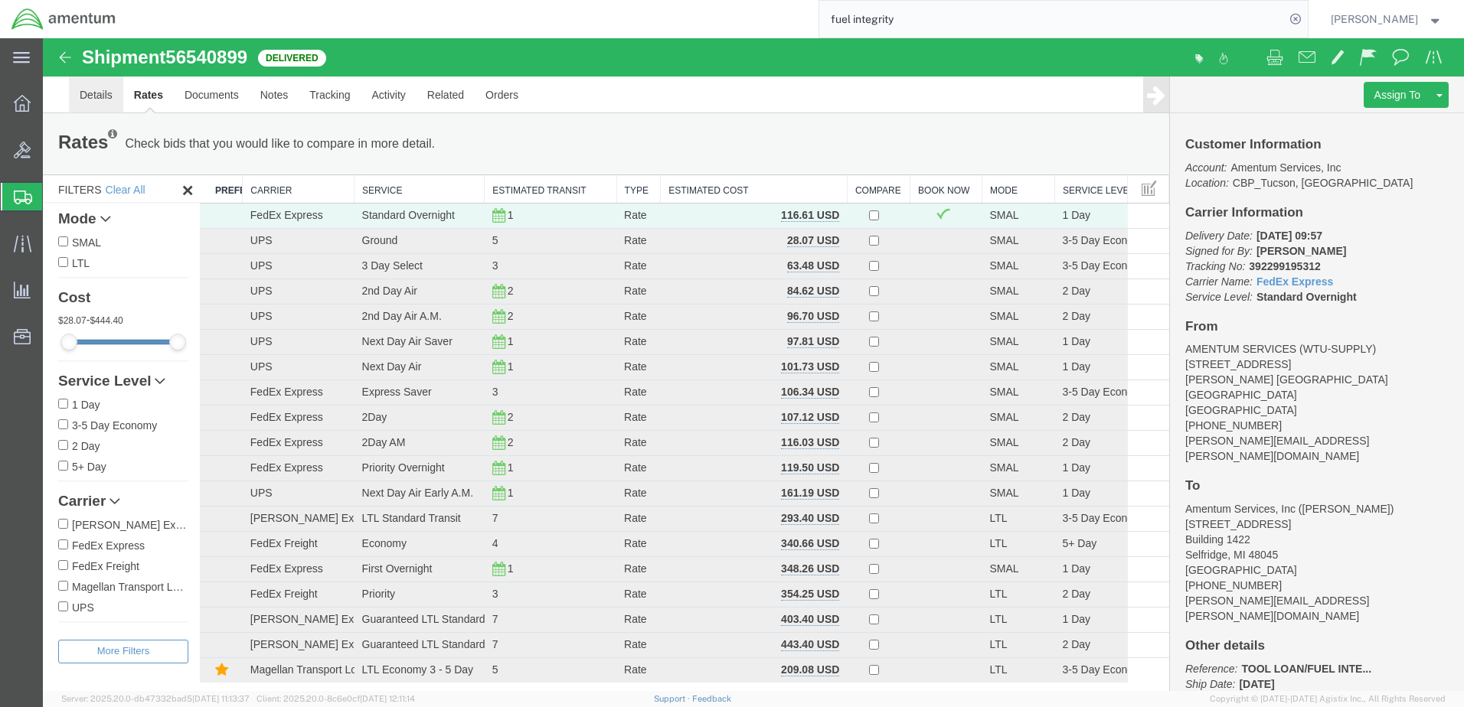
click at [91, 93] on link "Details" at bounding box center [96, 95] width 54 height 37
